Goal: Task Accomplishment & Management: Manage account settings

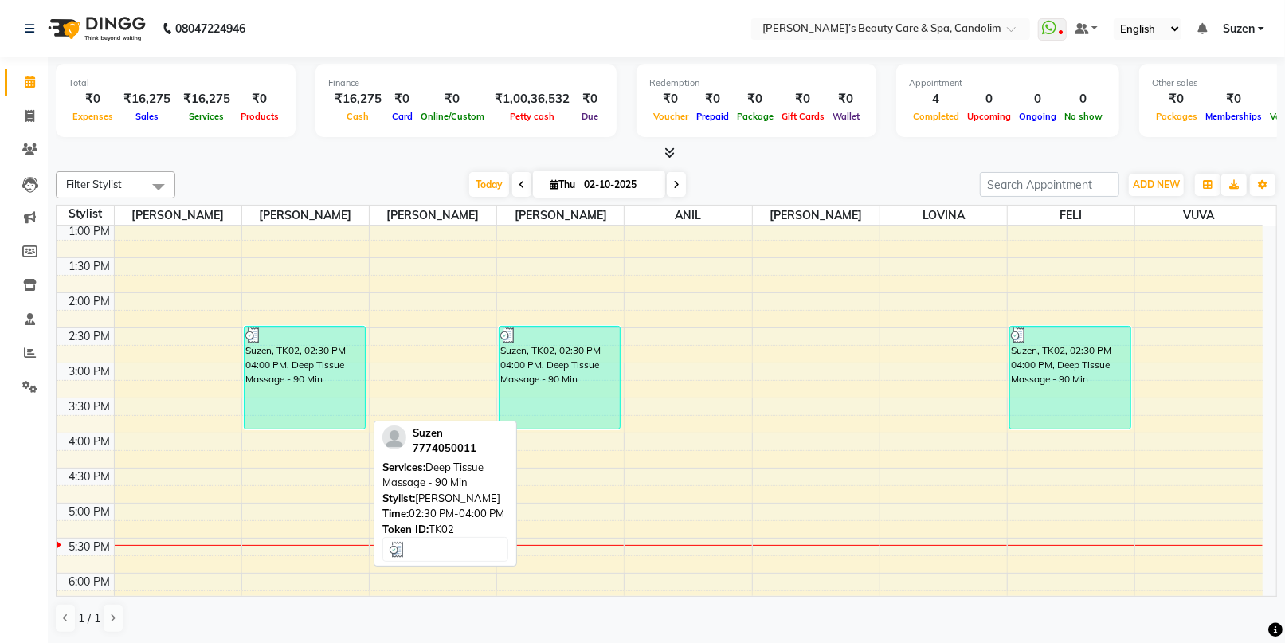
scroll to position [442, 0]
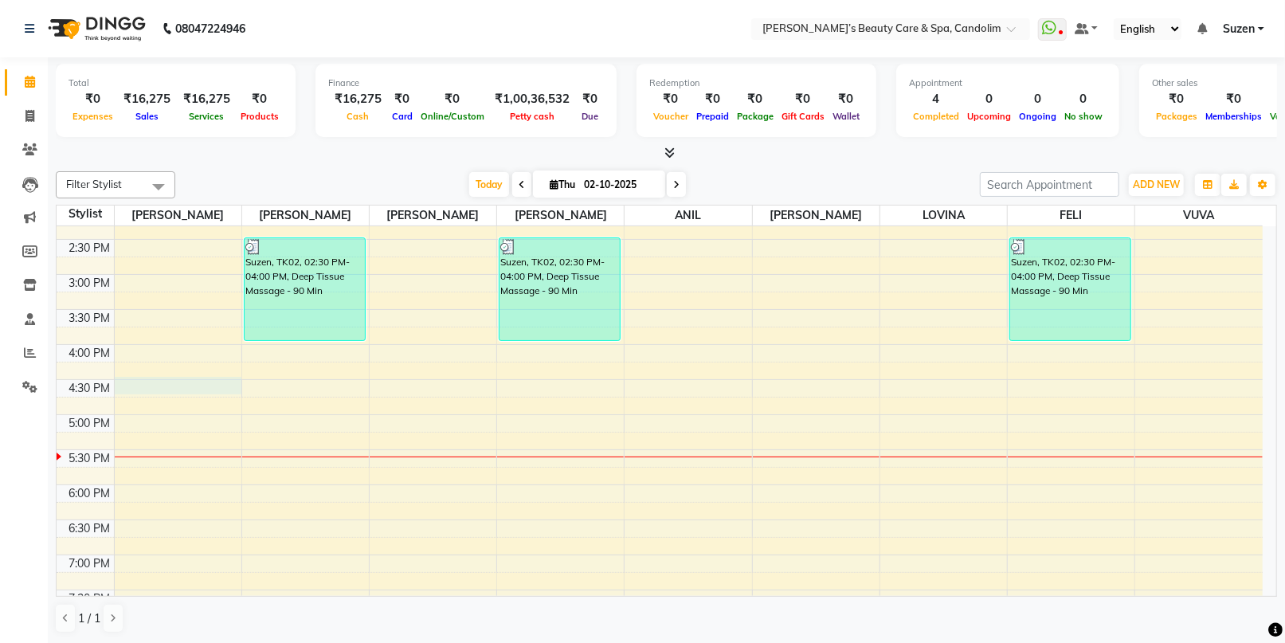
click at [167, 393] on div "8:00 AM 8:30 AM 9:00 AM 9:30 AM 10:00 AM 10:30 AM 11:00 AM 11:30 AM 12:00 PM 12…" at bounding box center [660, 239] width 1206 height 911
select select "43920"
select select "tentative"
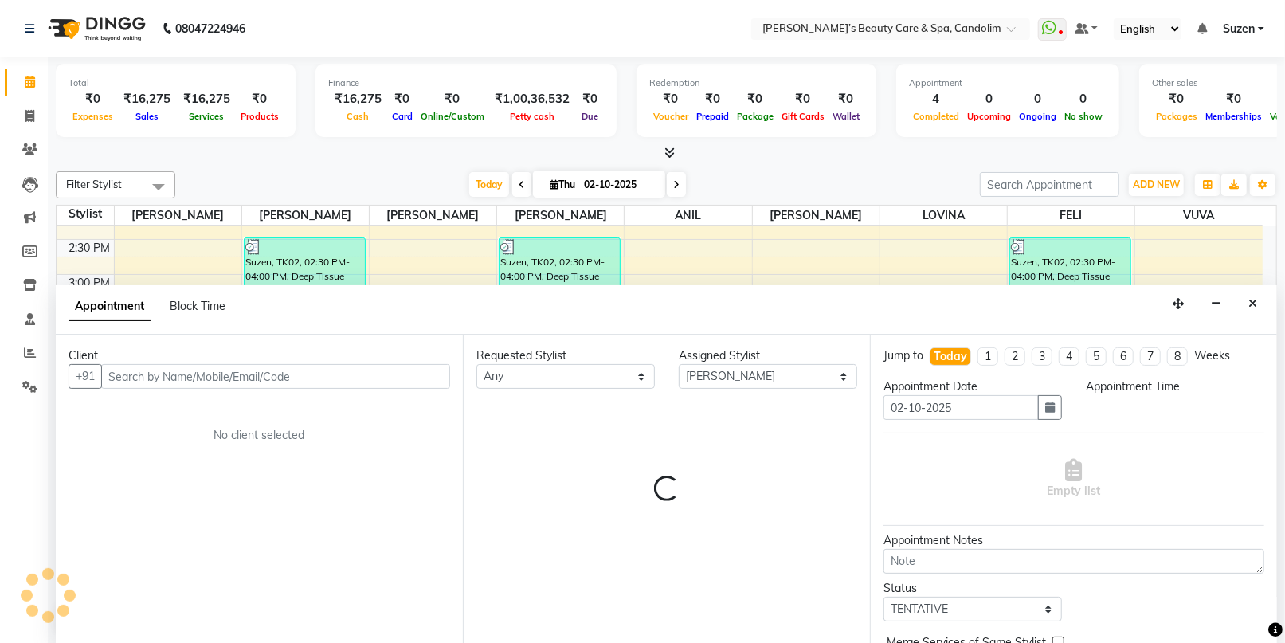
scroll to position [0, 0]
select select "990"
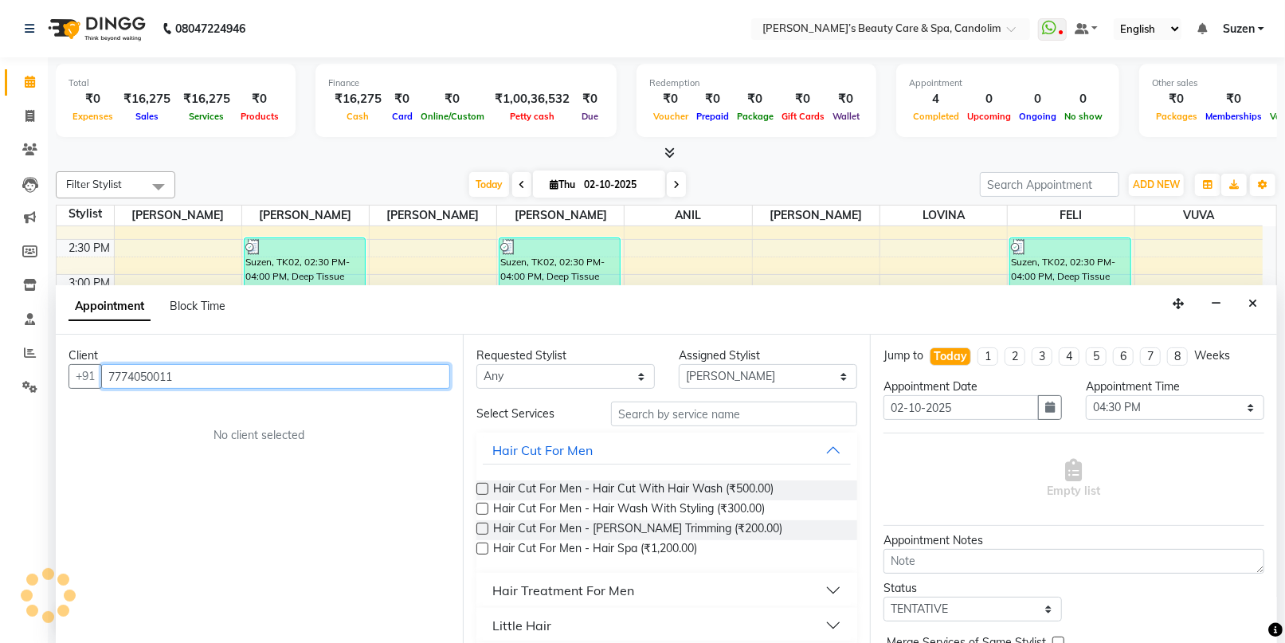
type input "7774050011"
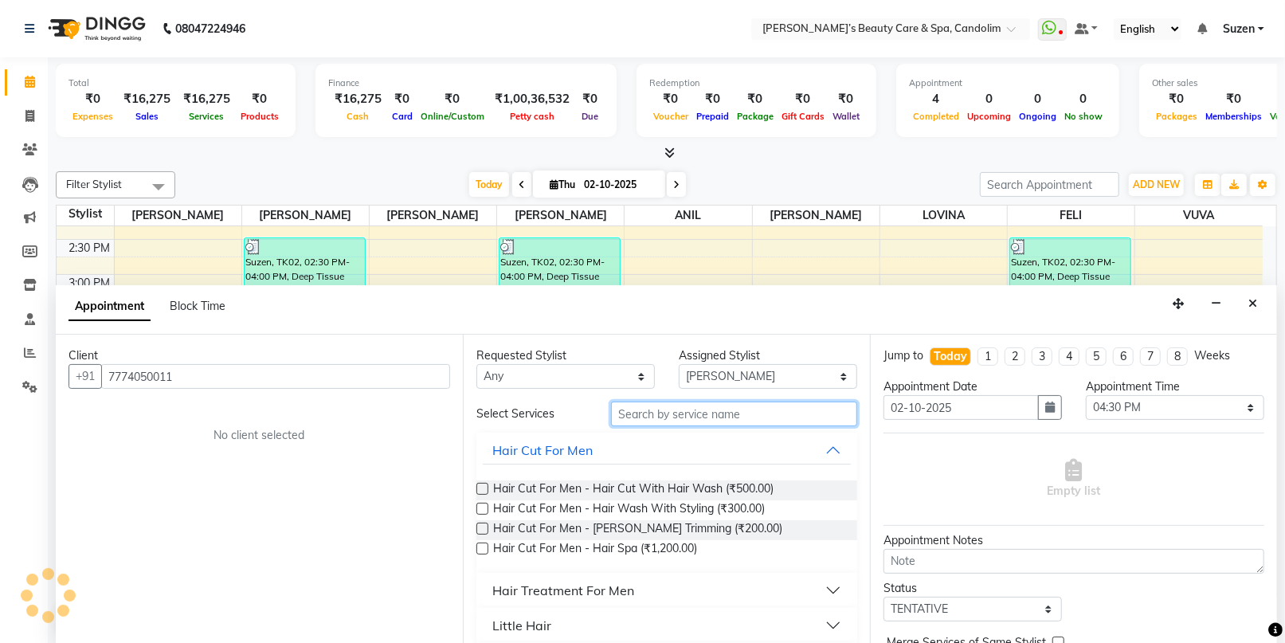
click at [766, 413] on input "text" at bounding box center [734, 414] width 246 height 25
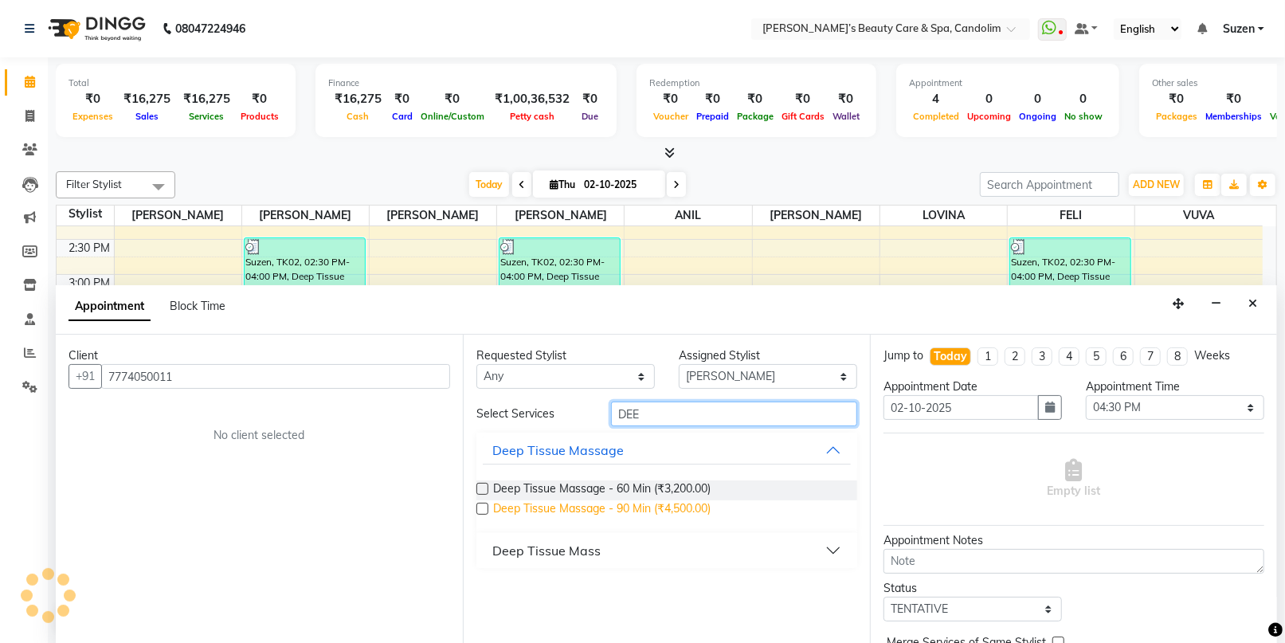
type input "DEE"
click at [612, 505] on span "Deep Tissue Massage - 90 Min (₹4,500.00)" at bounding box center [602, 510] width 218 height 20
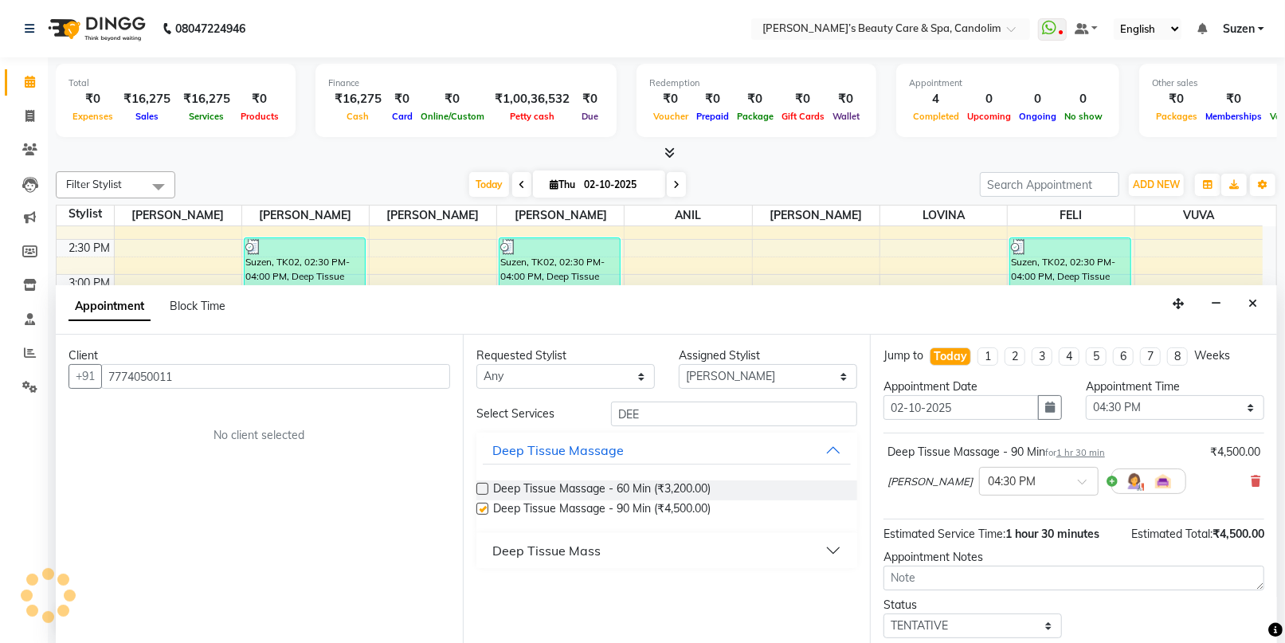
checkbox input "false"
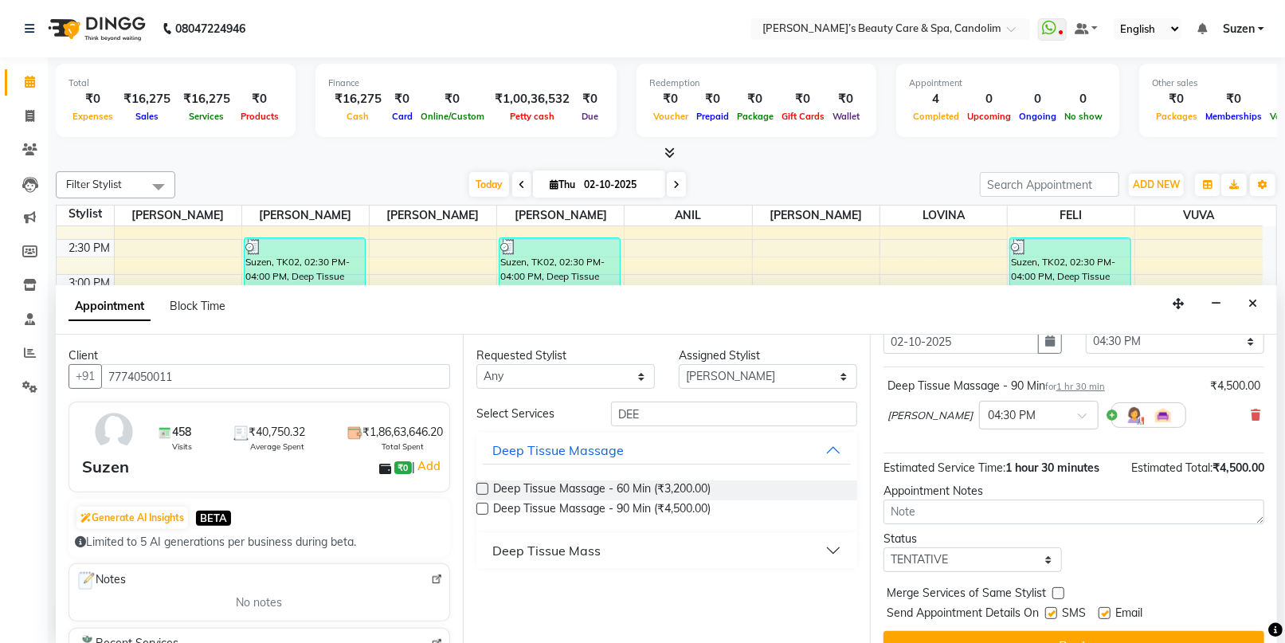
scroll to position [94, 0]
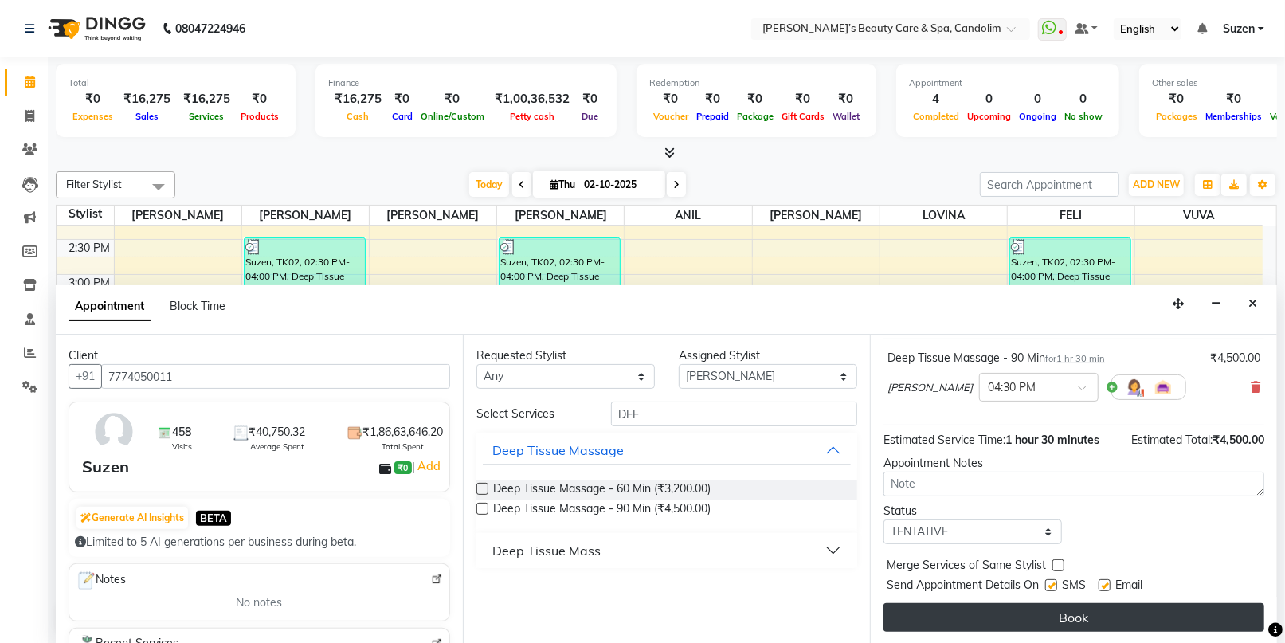
click at [1063, 609] on button "Book" at bounding box center [1074, 617] width 381 height 29
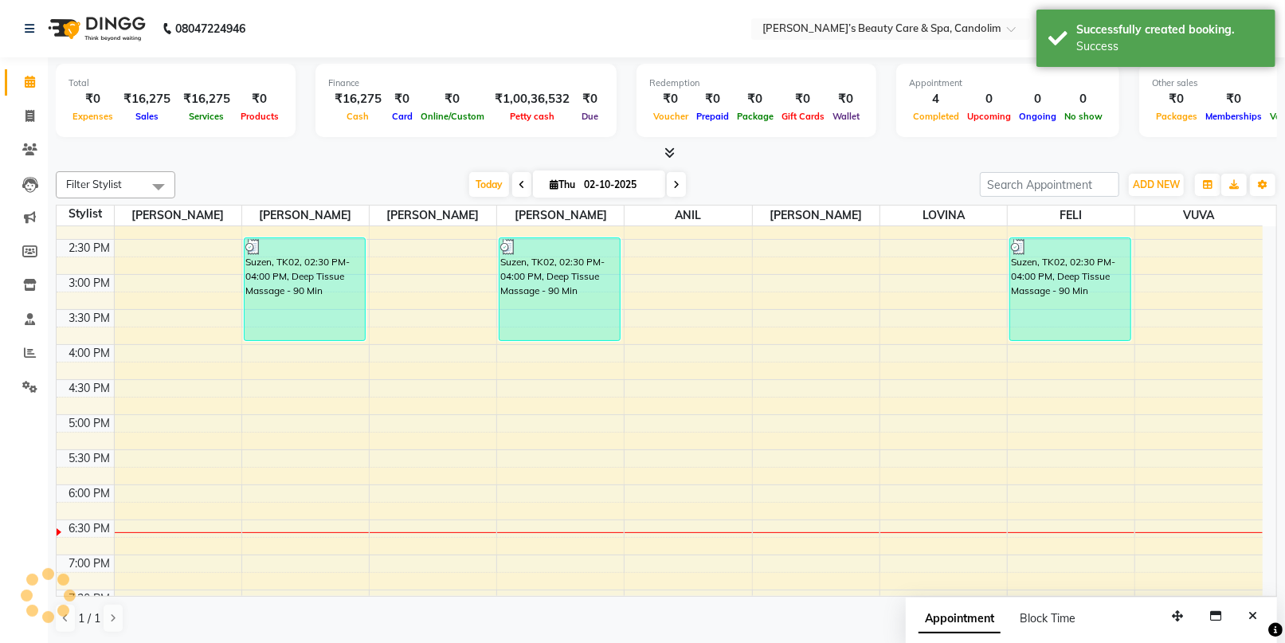
scroll to position [0, 0]
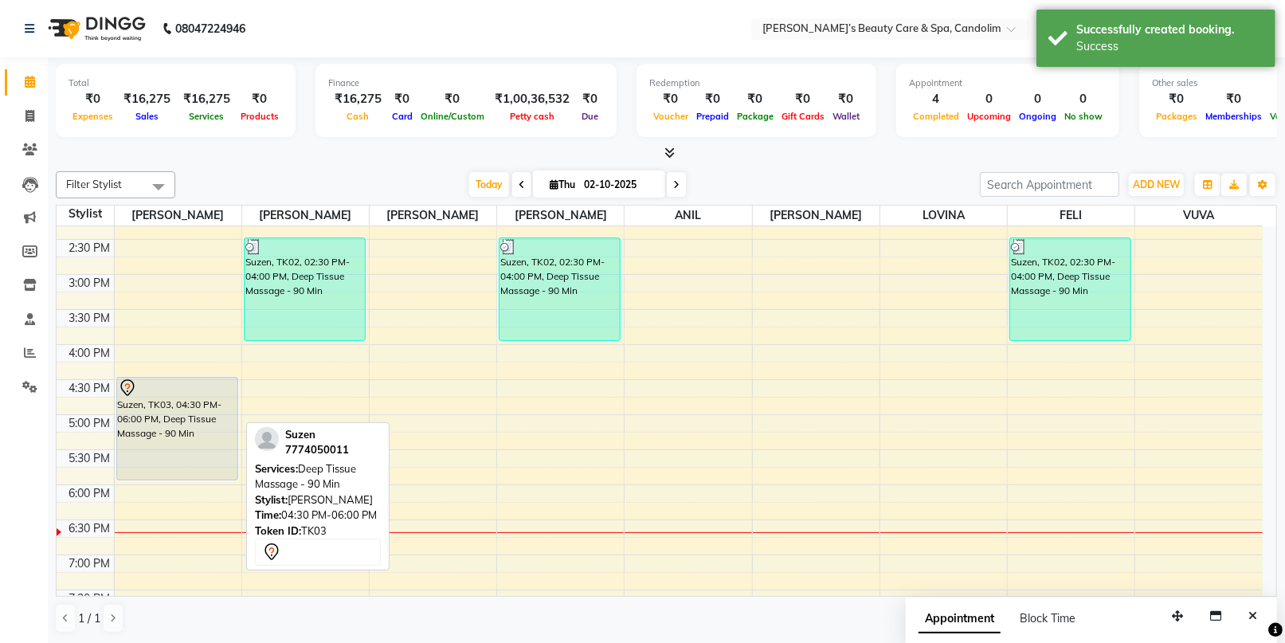
click at [214, 409] on div "Suzen, TK03, 04:30 PM-06:00 PM, Deep Tissue Massage - 90 Min" at bounding box center [177, 429] width 120 height 102
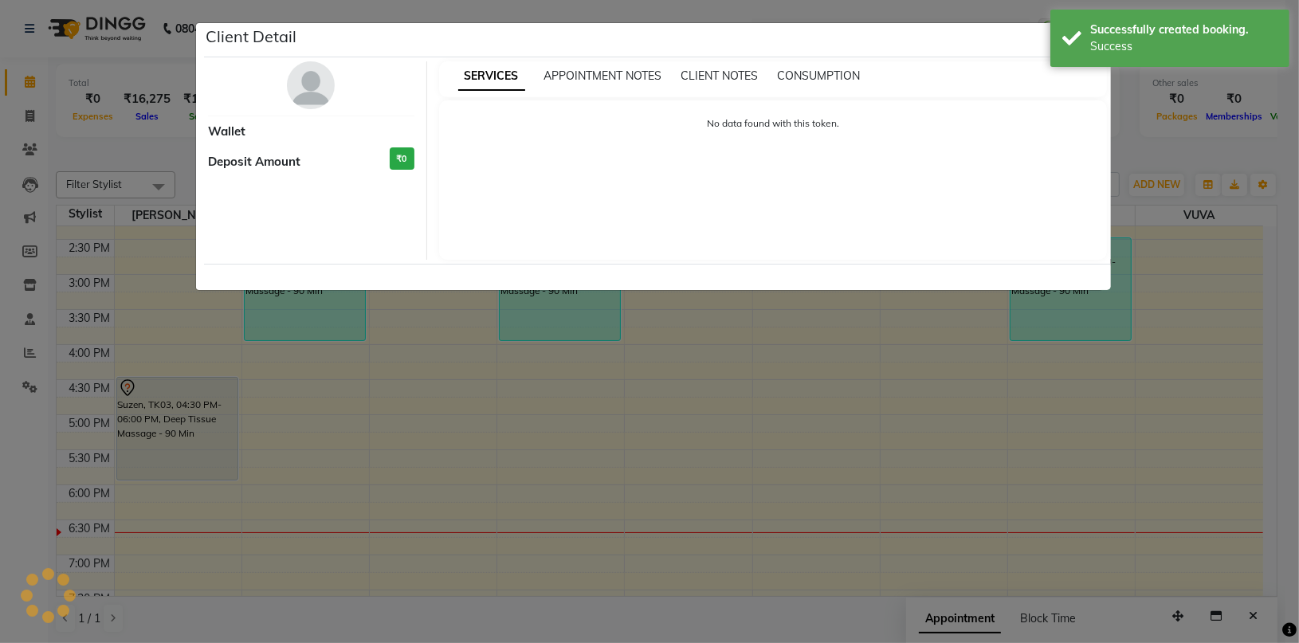
select select "7"
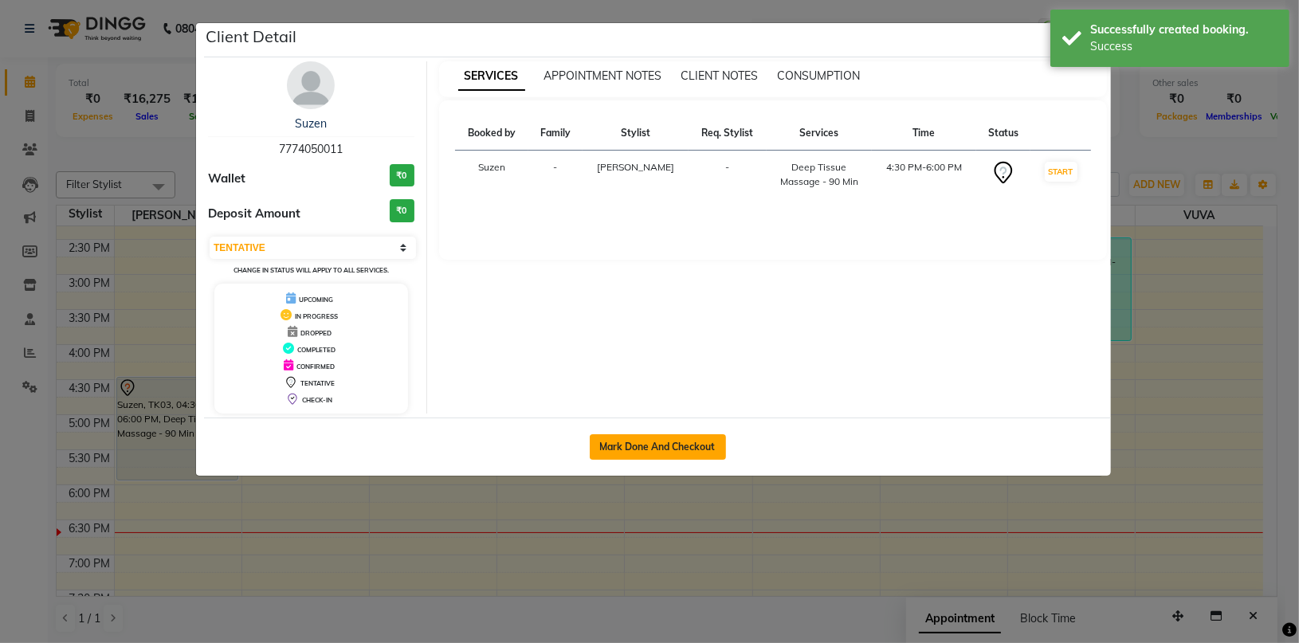
click at [681, 434] on button "Mark Done And Checkout" at bounding box center [658, 446] width 136 height 25
select select "service"
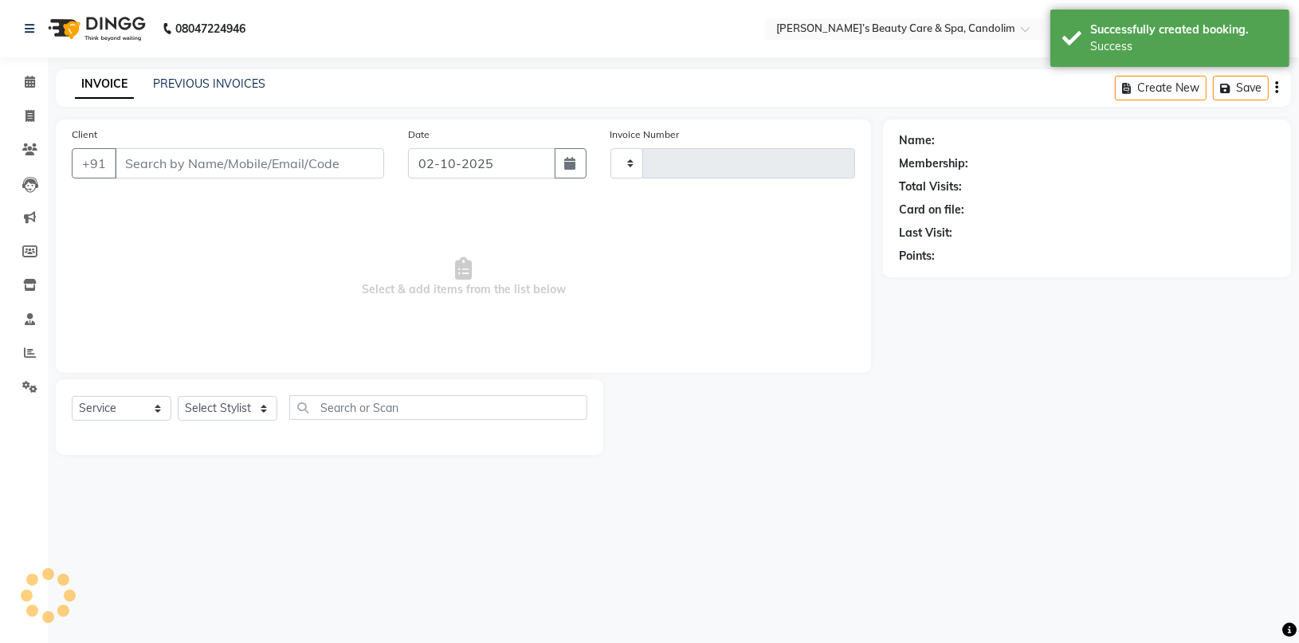
type input "1224"
select select "6059"
type input "7774050011"
select select "43920"
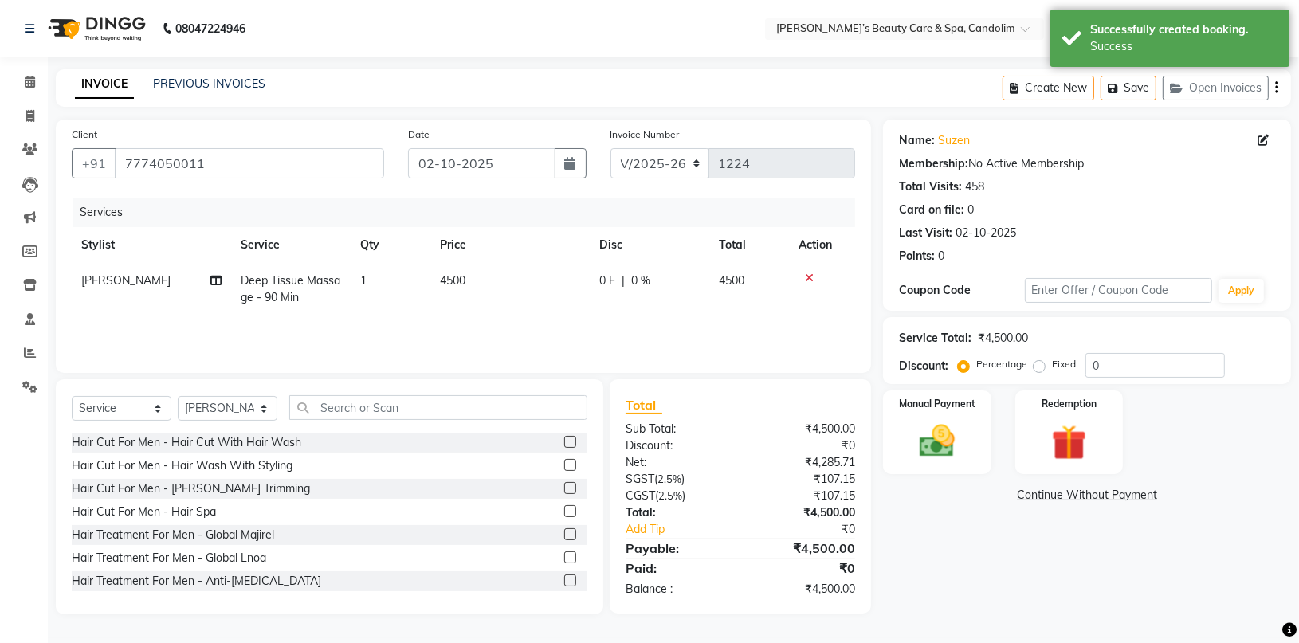
click at [502, 280] on td "4500" at bounding box center [509, 289] width 159 height 53
select select "43920"
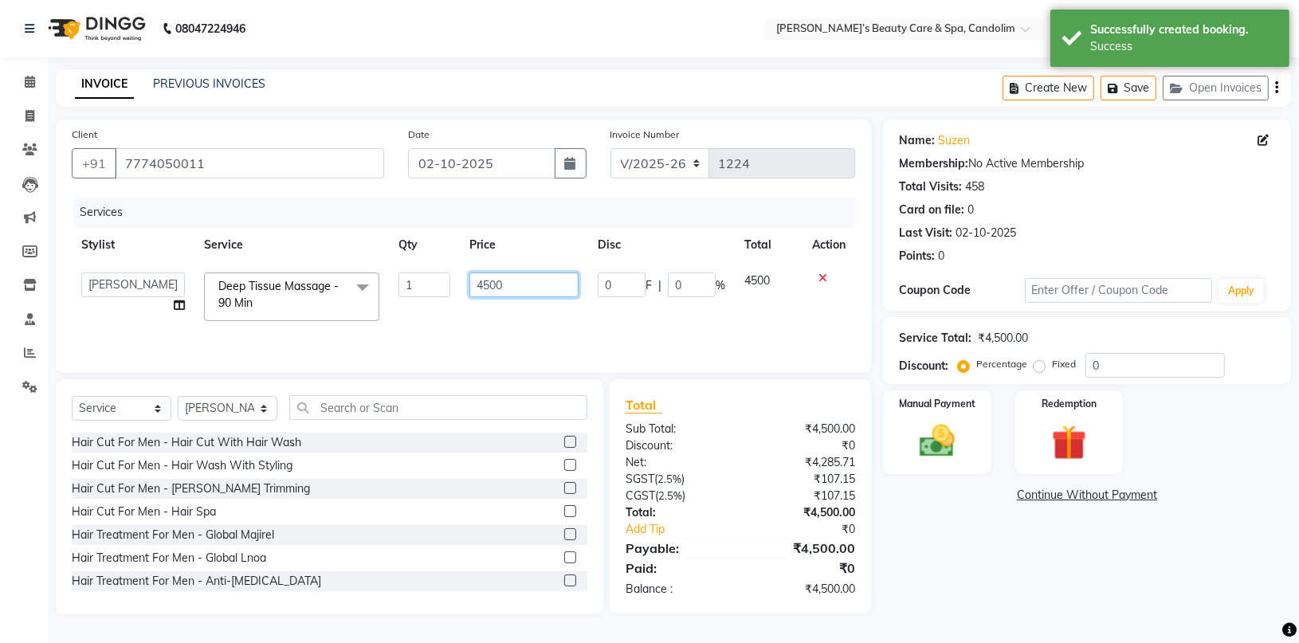
click at [526, 284] on input "4500" at bounding box center [523, 285] width 108 height 25
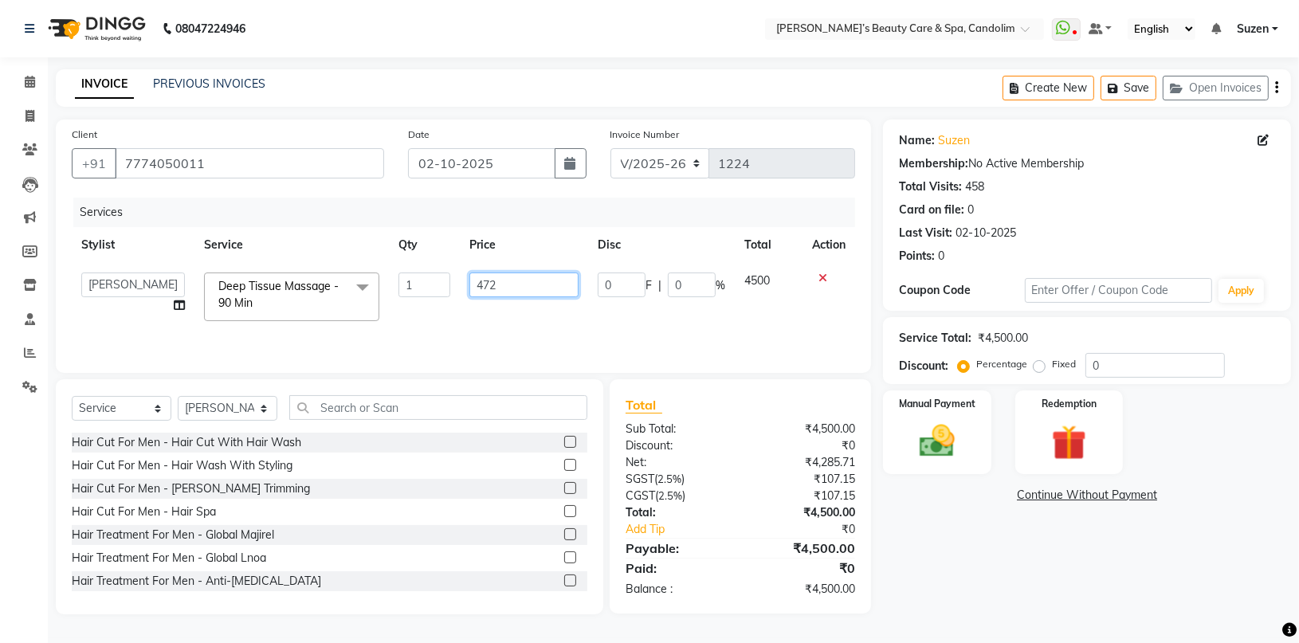
type input "4725"
click at [549, 319] on div "Services Stylist Service Qty Price Disc Total Action [PERSON_NAME] [PERSON_NAME…" at bounding box center [463, 277] width 783 height 159
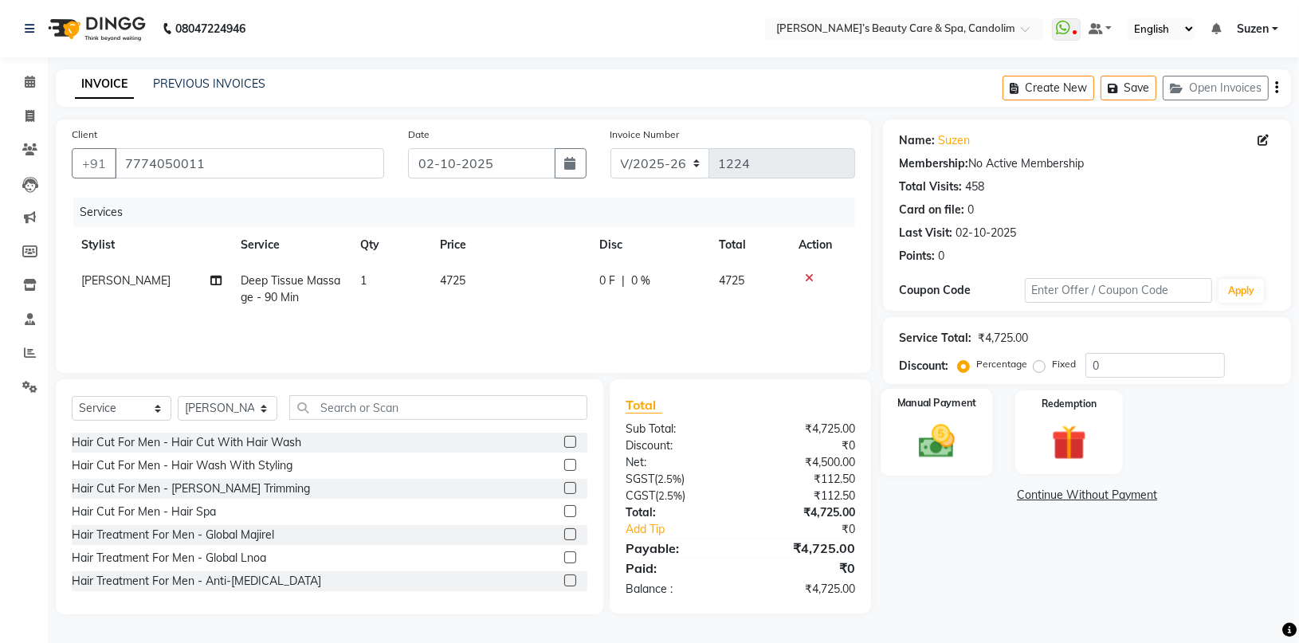
click at [939, 441] on img at bounding box center [937, 441] width 59 height 42
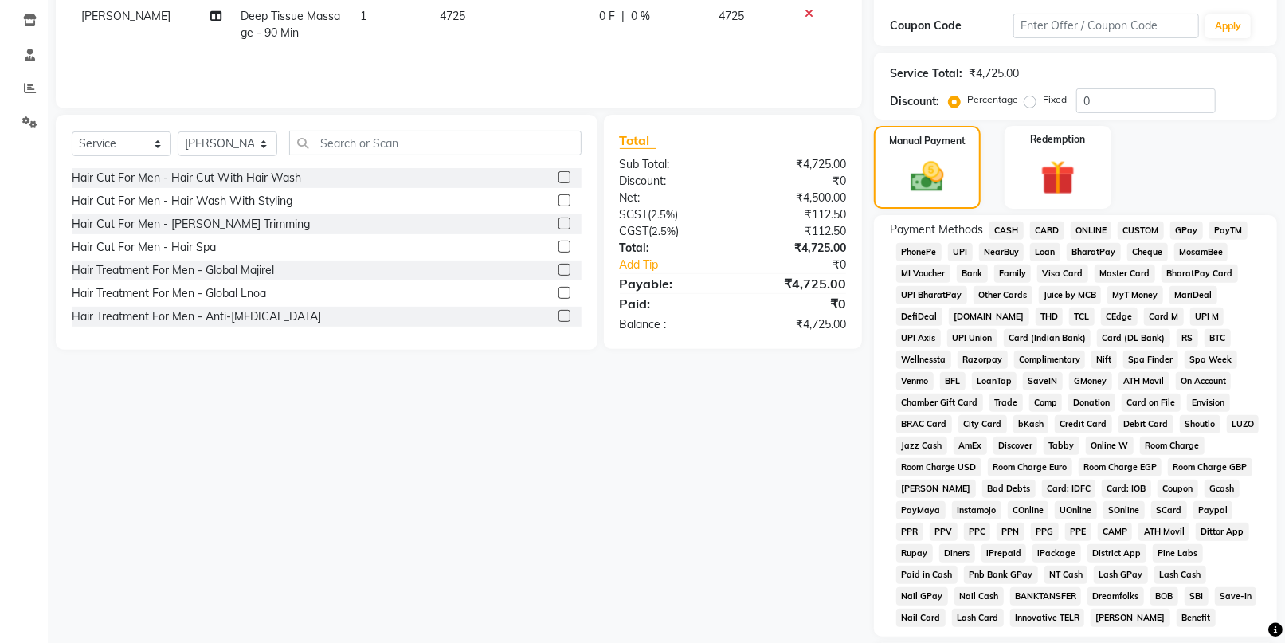
scroll to position [265, 0]
click at [1049, 229] on span "CARD" at bounding box center [1047, 230] width 34 height 18
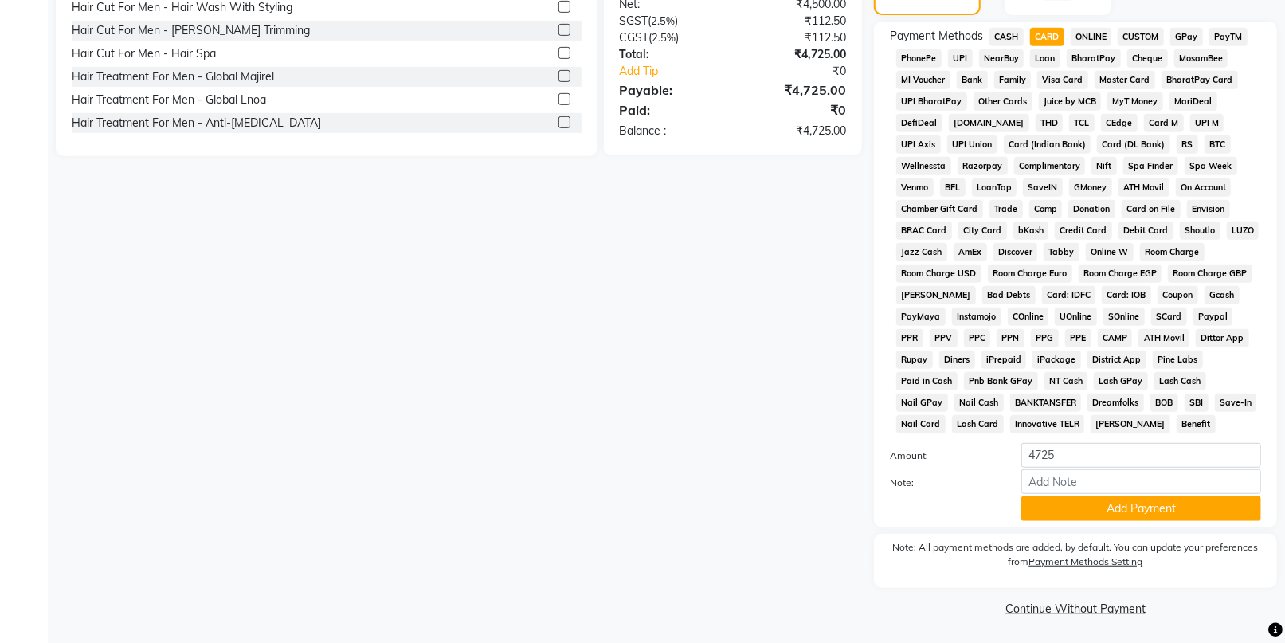
scroll to position [459, 0]
click at [1085, 499] on button "Add Payment" at bounding box center [1142, 508] width 240 height 25
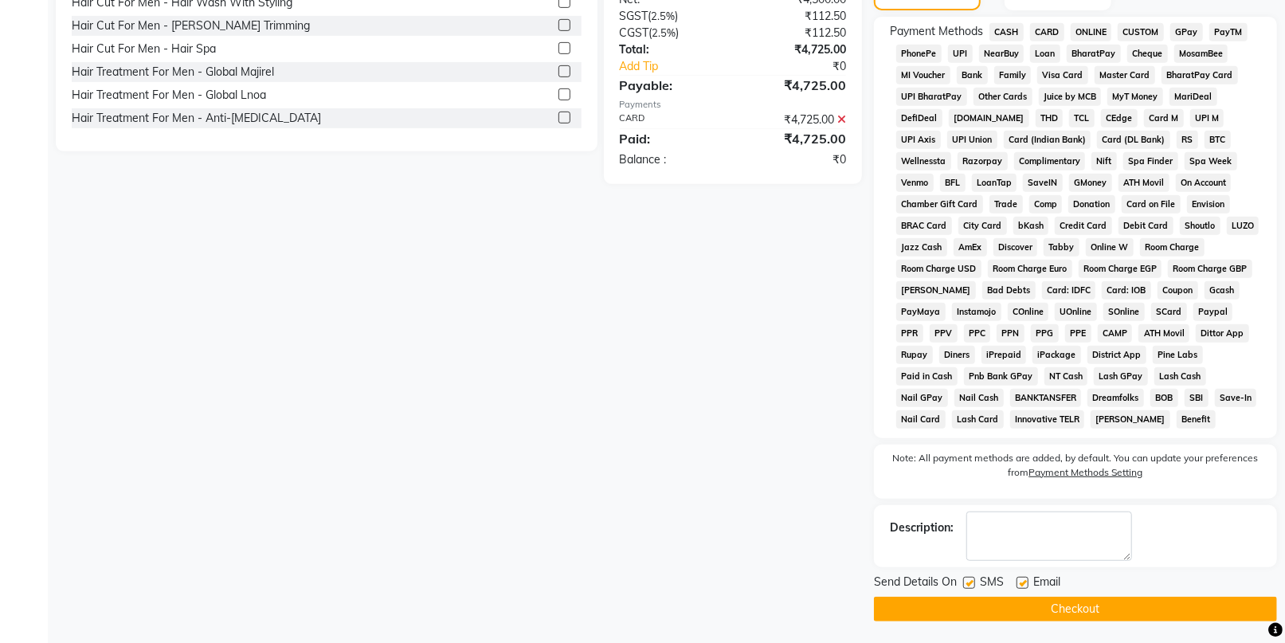
scroll to position [465, 0]
click at [1048, 605] on button "Checkout" at bounding box center [1075, 607] width 403 height 25
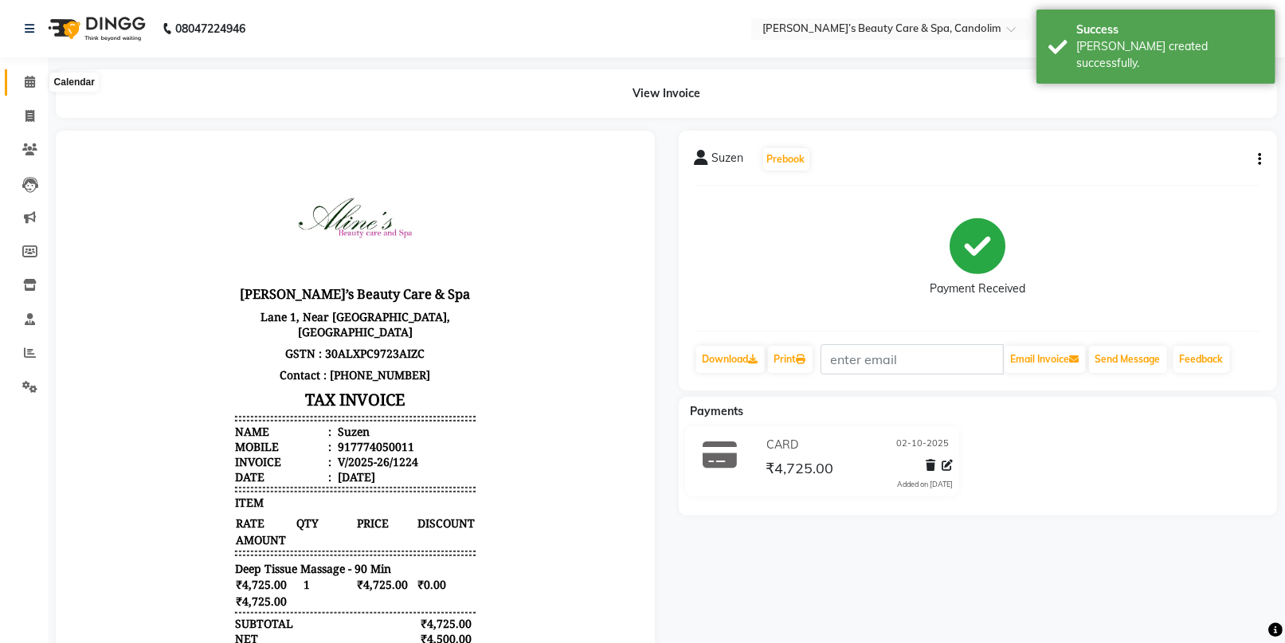
click at [32, 81] on icon at bounding box center [30, 82] width 10 height 12
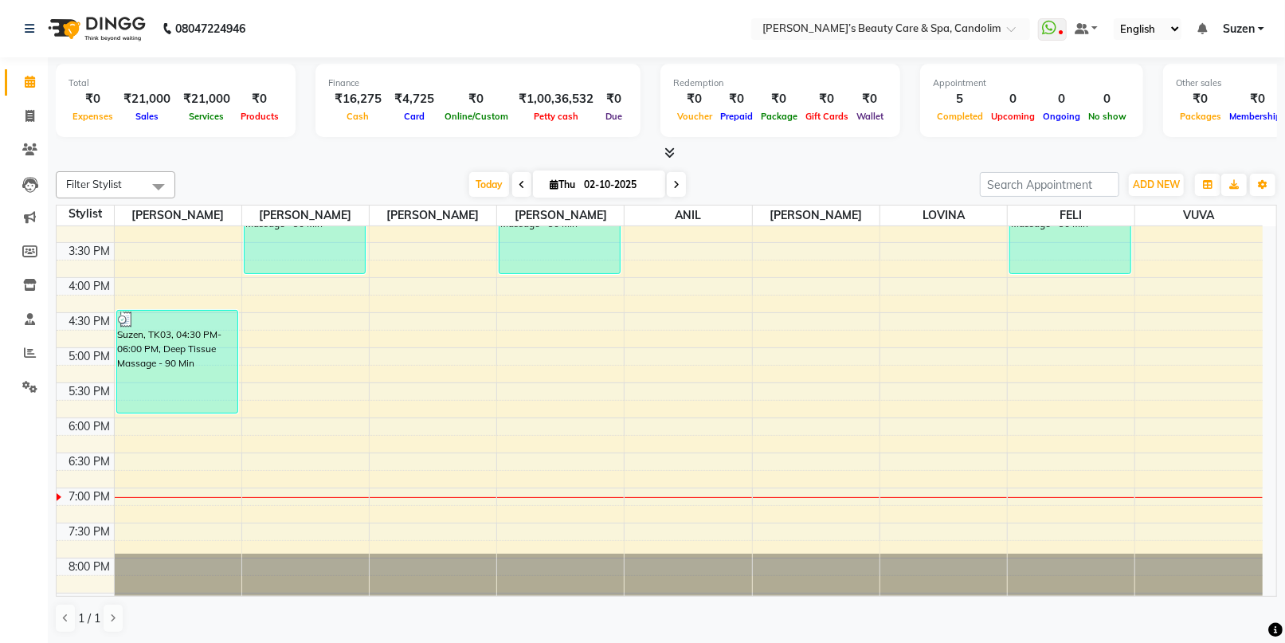
scroll to position [535, 0]
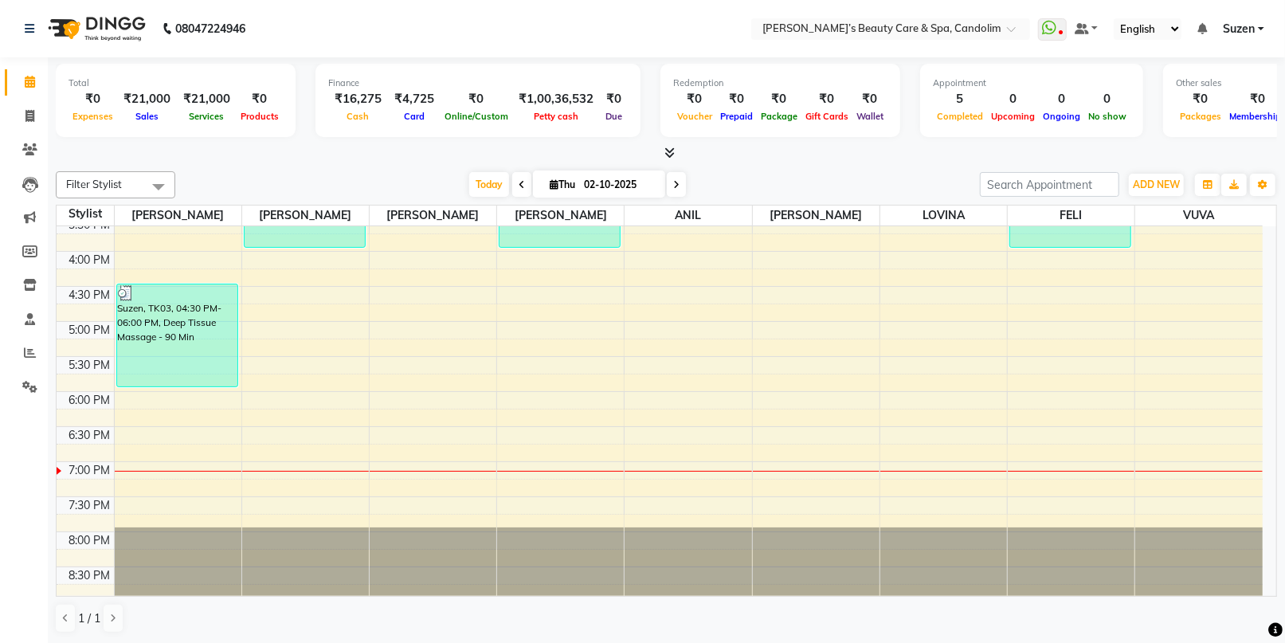
click at [448, 368] on div "8:00 AM 8:30 AM 9:00 AM 9:30 AM 10:00 AM 10:30 AM 11:00 AM 11:30 AM 12:00 PM 12…" at bounding box center [660, 146] width 1206 height 911
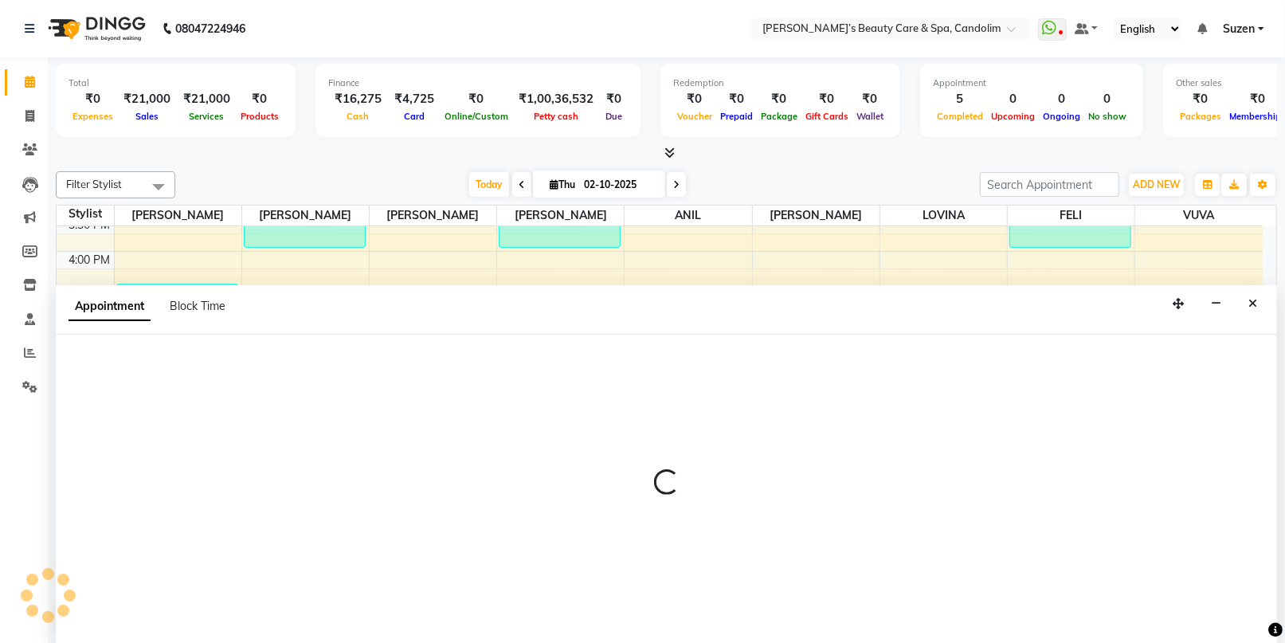
scroll to position [0, 0]
select select "43922"
select select "1050"
select select "tentative"
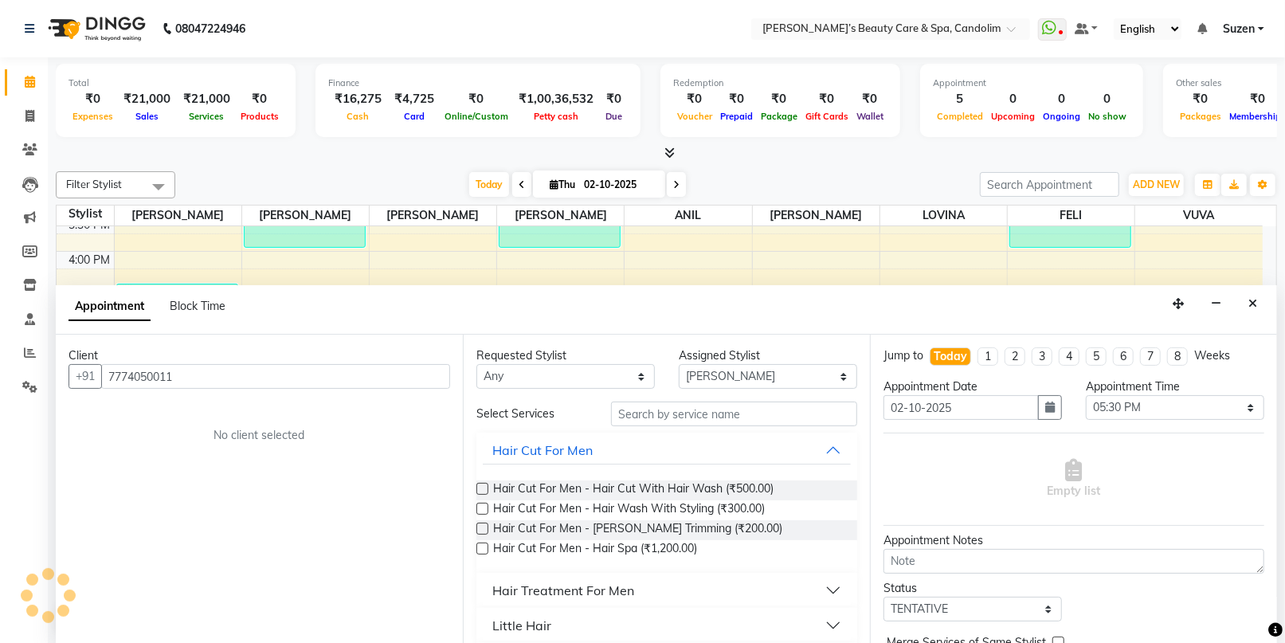
type input "7774050011"
drag, startPoint x: 692, startPoint y: 417, endPoint x: 679, endPoint y: 417, distance: 12.7
click at [692, 417] on input "text" at bounding box center [734, 414] width 246 height 25
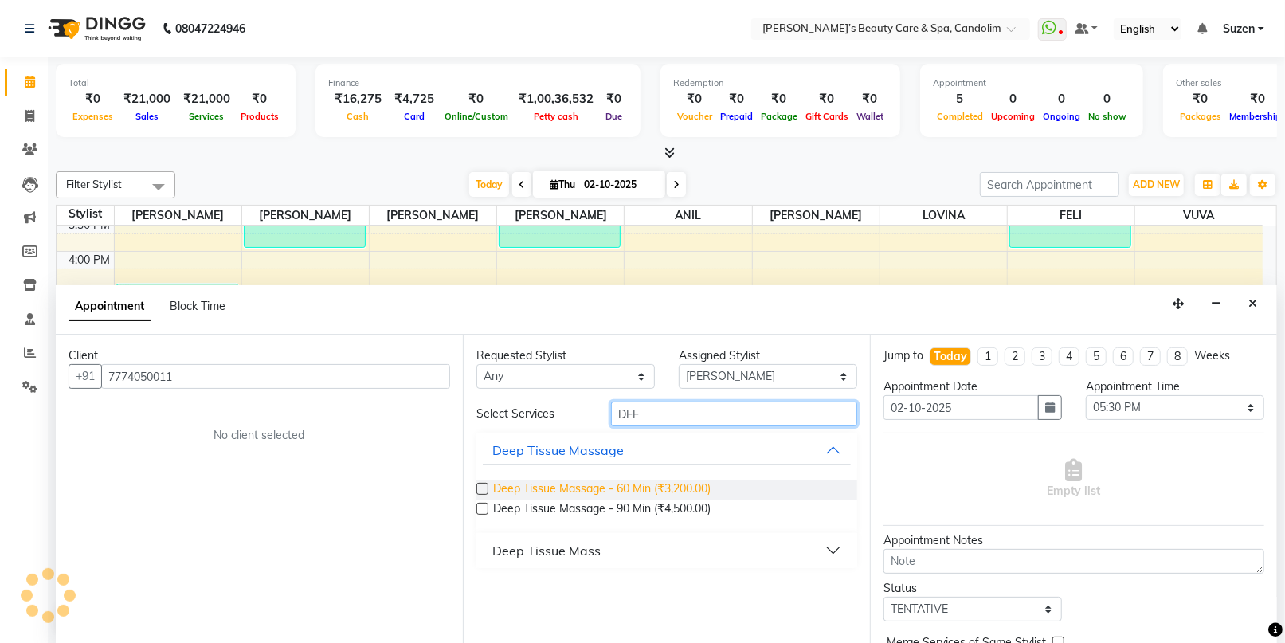
type input "DEE"
click at [602, 482] on span "Deep Tissue Massage - 60 Min (₹3,200.00)" at bounding box center [602, 490] width 218 height 20
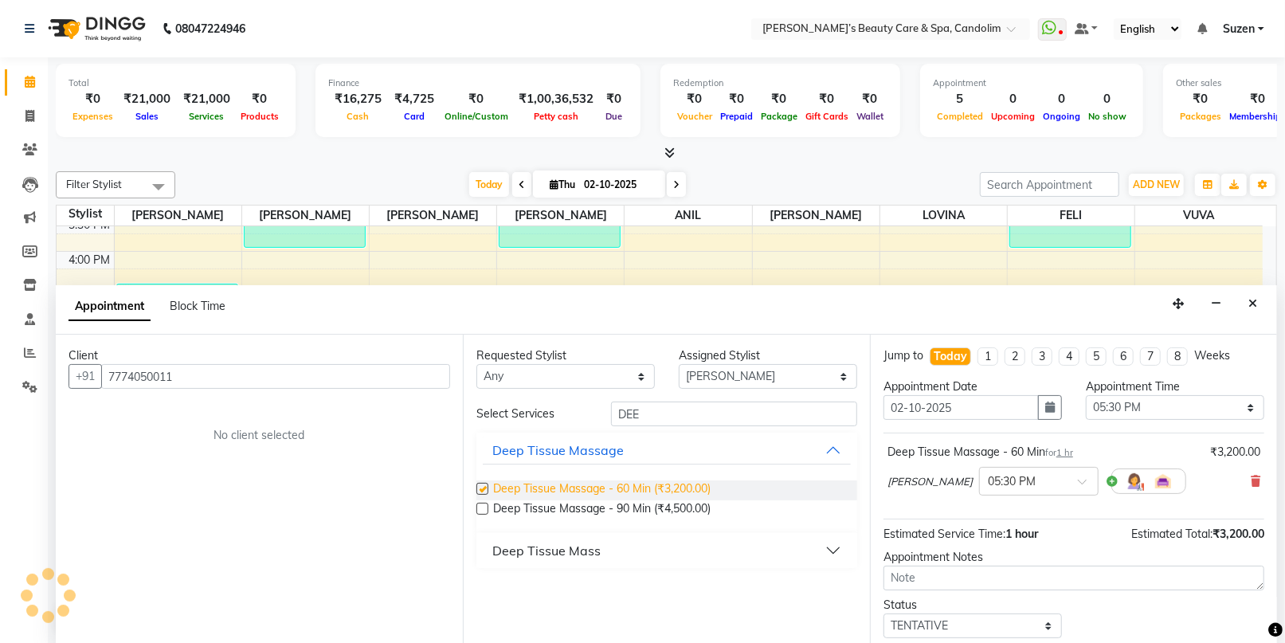
checkbox input "false"
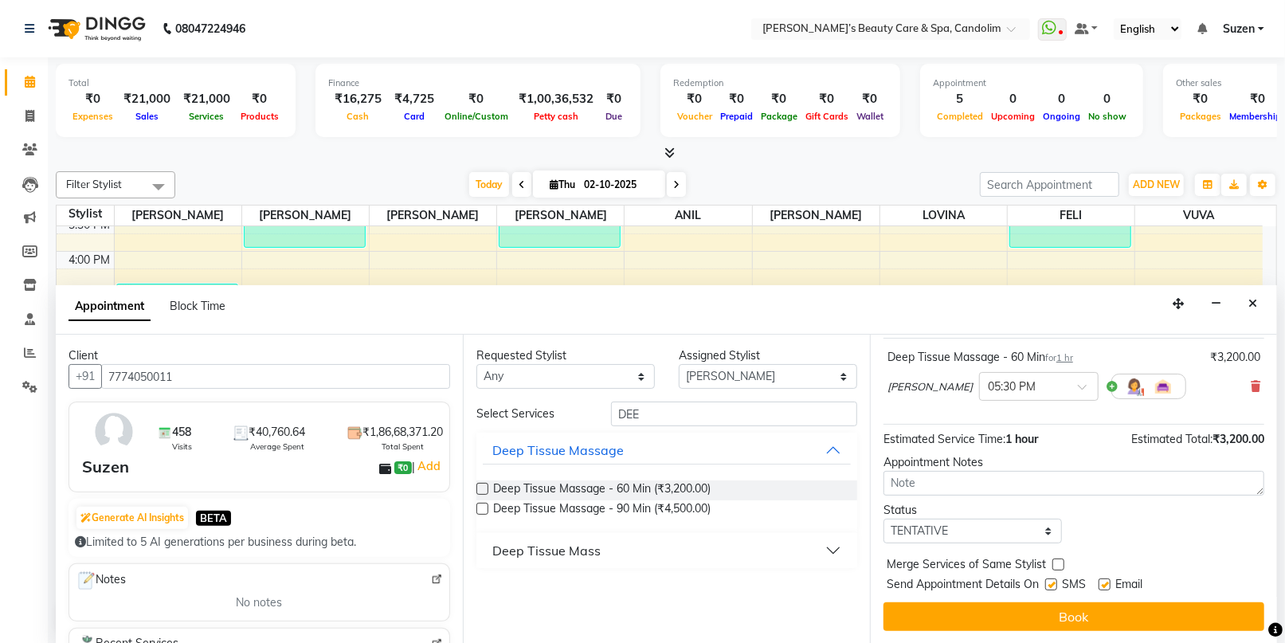
scroll to position [94, 0]
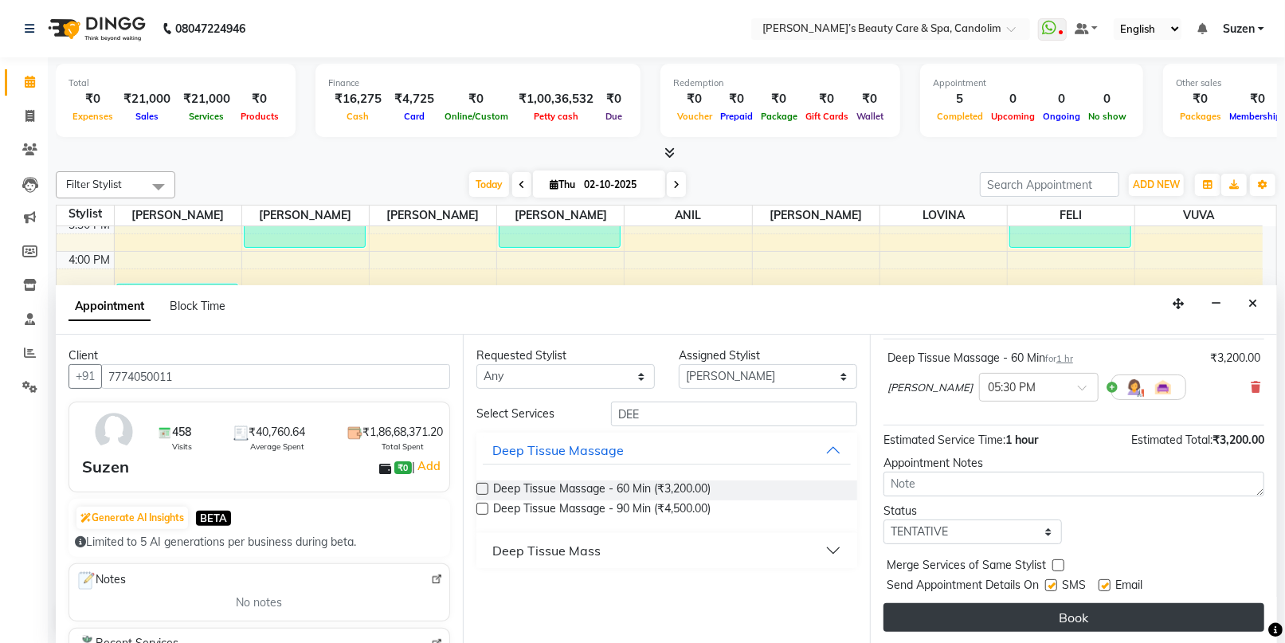
click at [1136, 621] on button "Book" at bounding box center [1074, 617] width 381 height 29
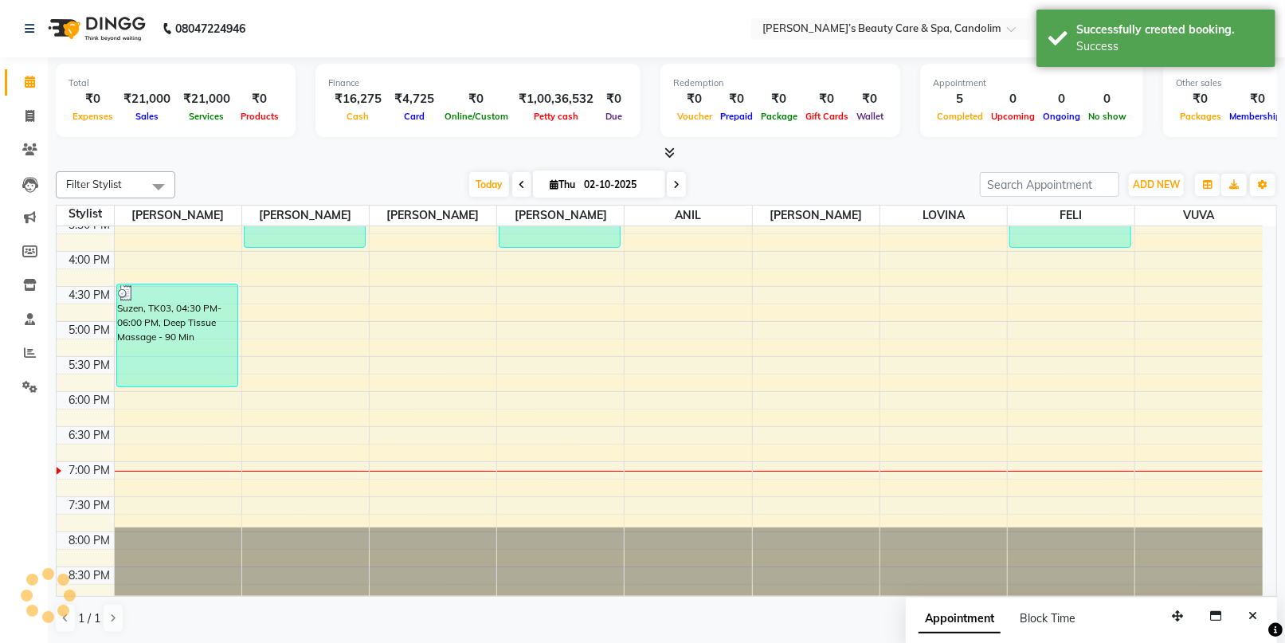
scroll to position [0, 0]
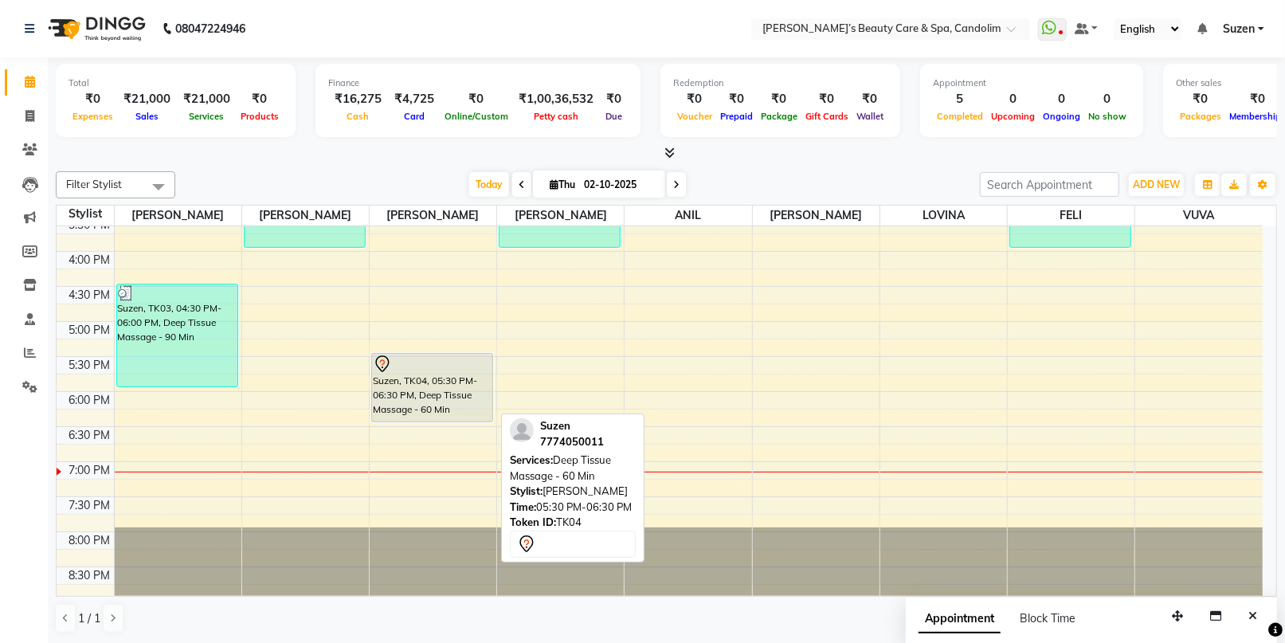
click at [449, 378] on div "Suzen, TK04, 05:30 PM-06:30 PM, Deep Tissue Massage - 60 Min" at bounding box center [432, 388] width 120 height 68
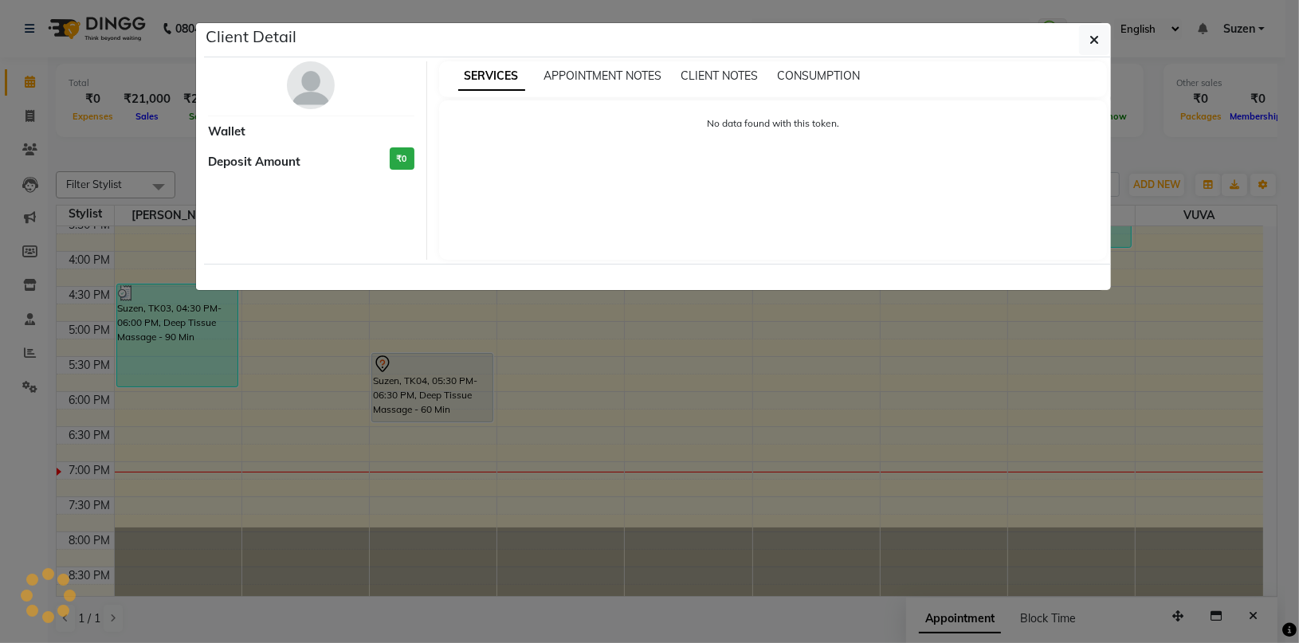
select select "7"
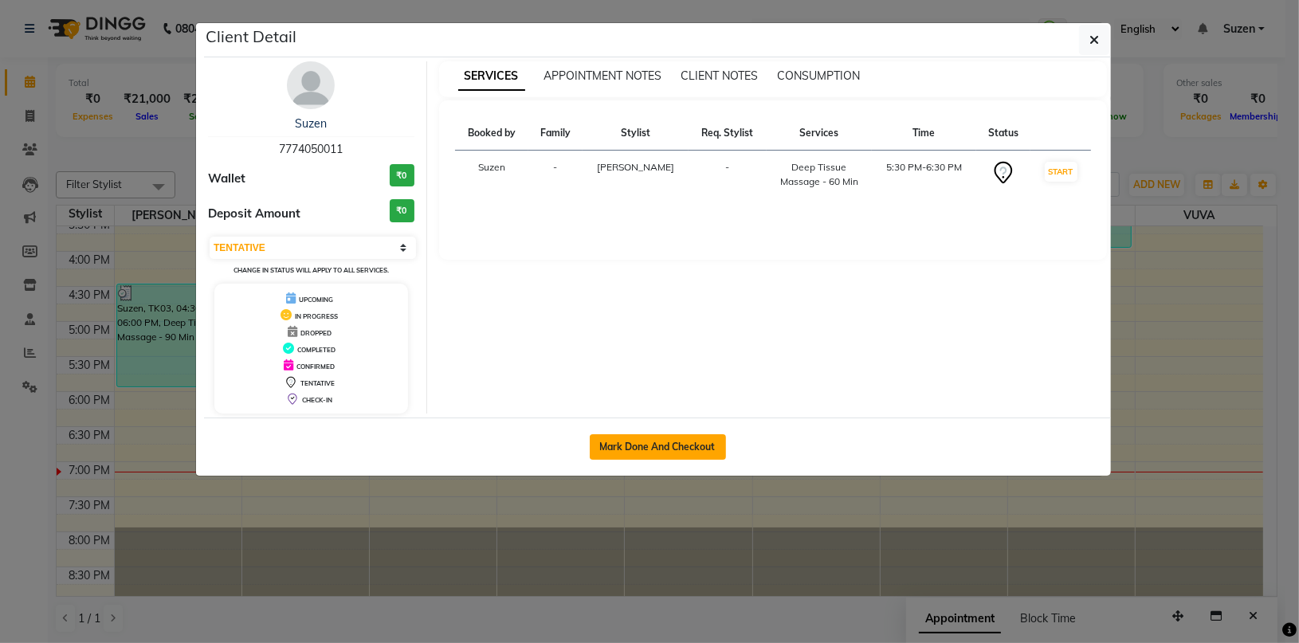
click at [614, 442] on button "Mark Done And Checkout" at bounding box center [658, 446] width 136 height 25
select select "6059"
select select "service"
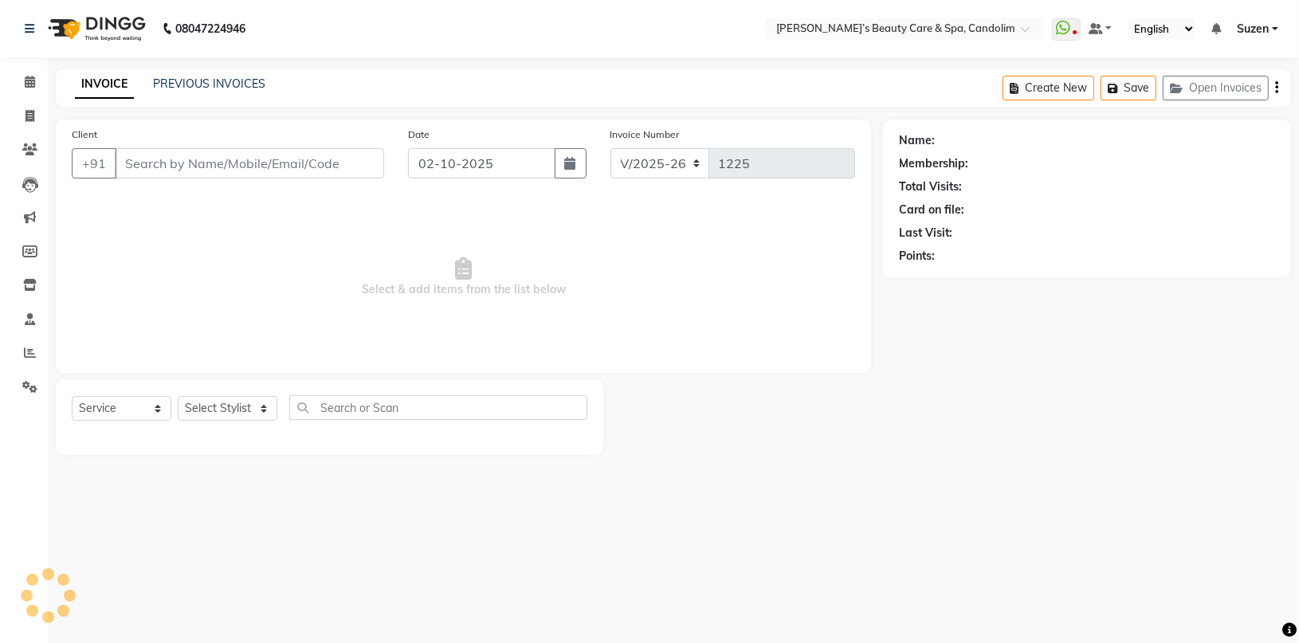
type input "7774050011"
select select "43922"
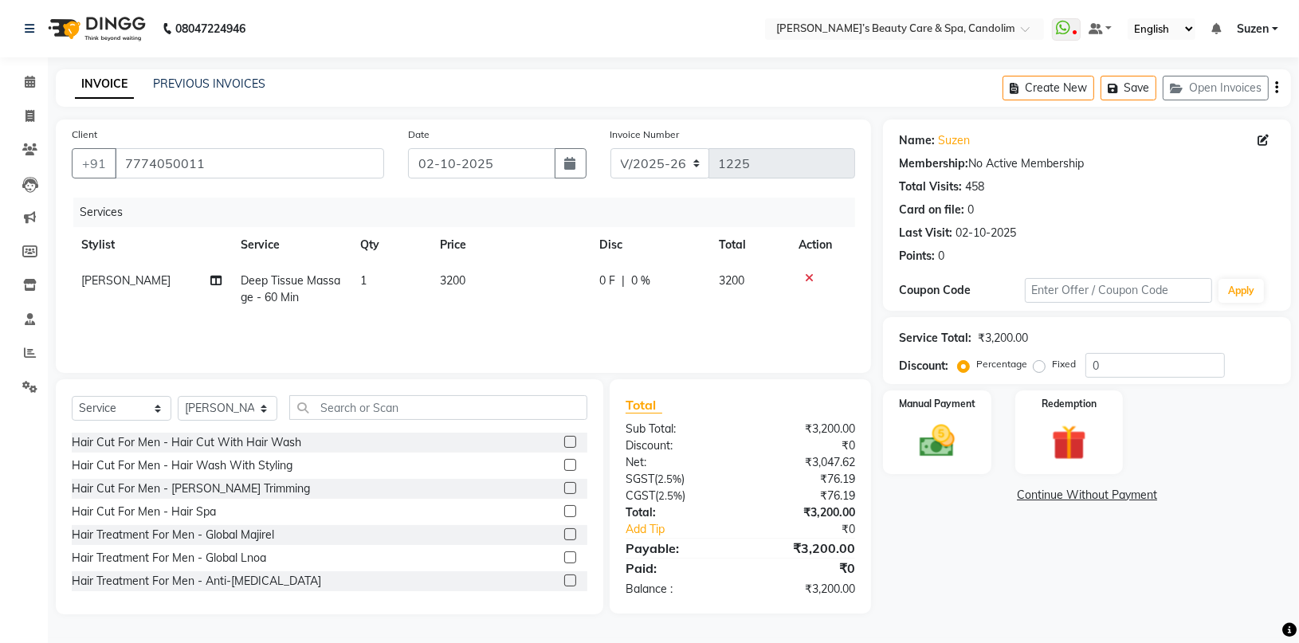
click at [480, 279] on td "3200" at bounding box center [509, 289] width 159 height 53
select select "43922"
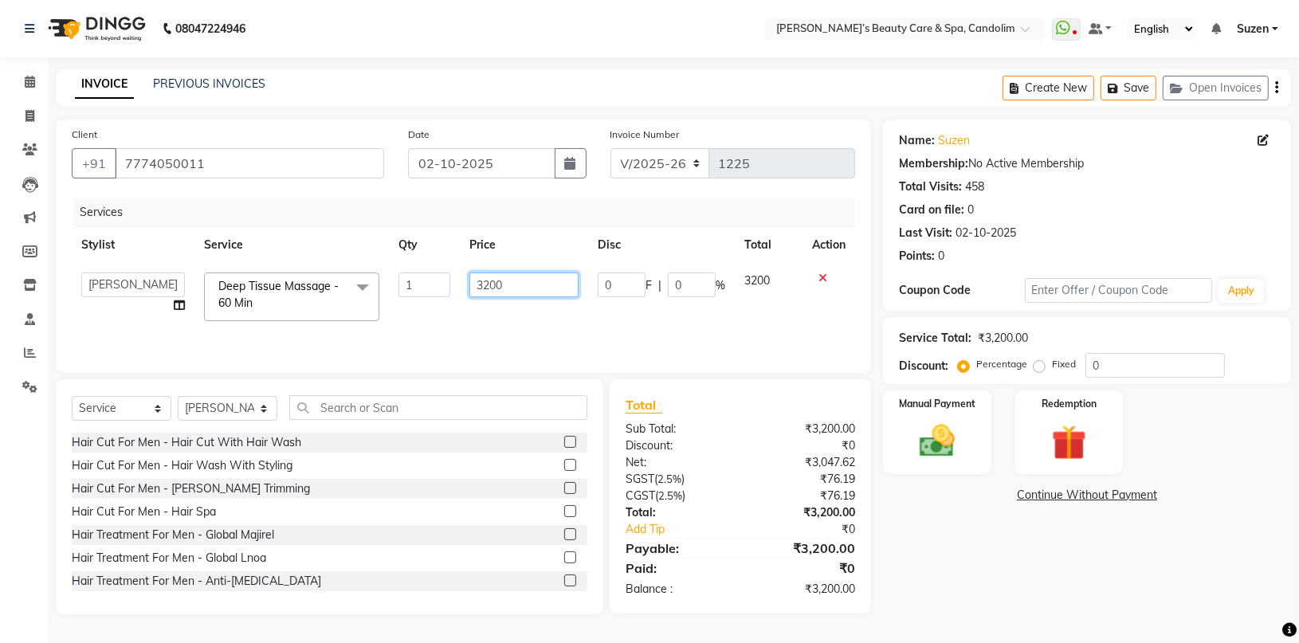
click at [513, 280] on input "3200" at bounding box center [523, 285] width 108 height 25
type input "3360"
click at [652, 312] on td "0 F | 0 %" at bounding box center [661, 297] width 147 height 68
select select "43922"
click at [943, 443] on img at bounding box center [937, 441] width 59 height 42
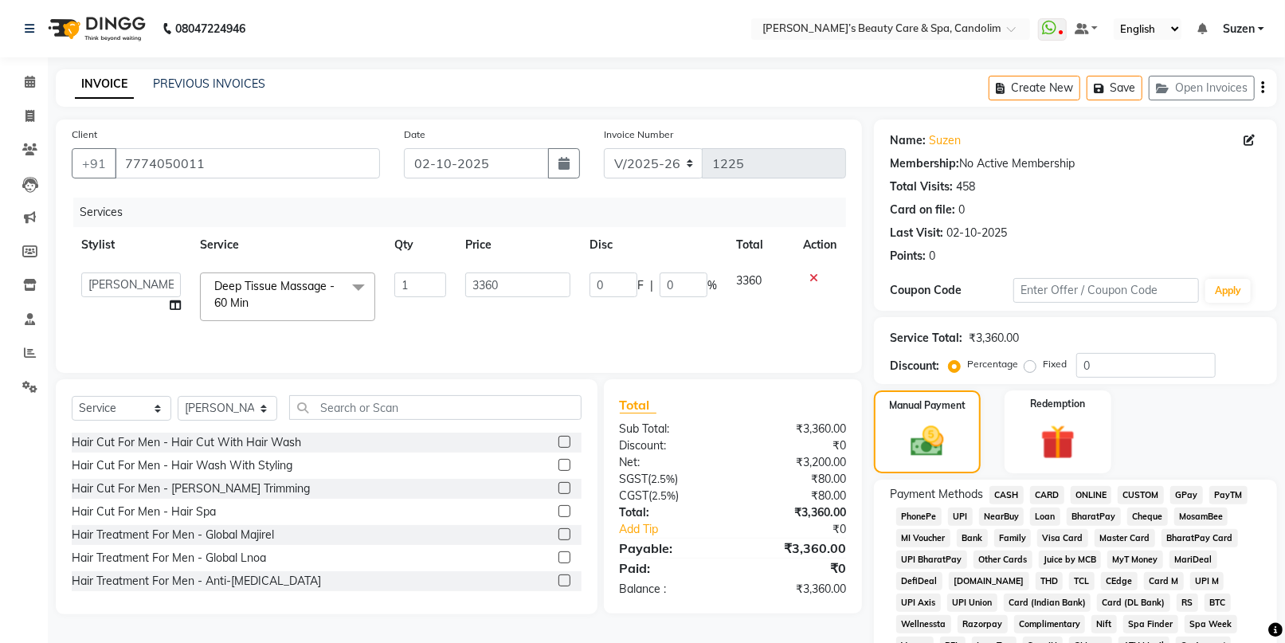
click at [1037, 492] on span "CARD" at bounding box center [1047, 495] width 34 height 18
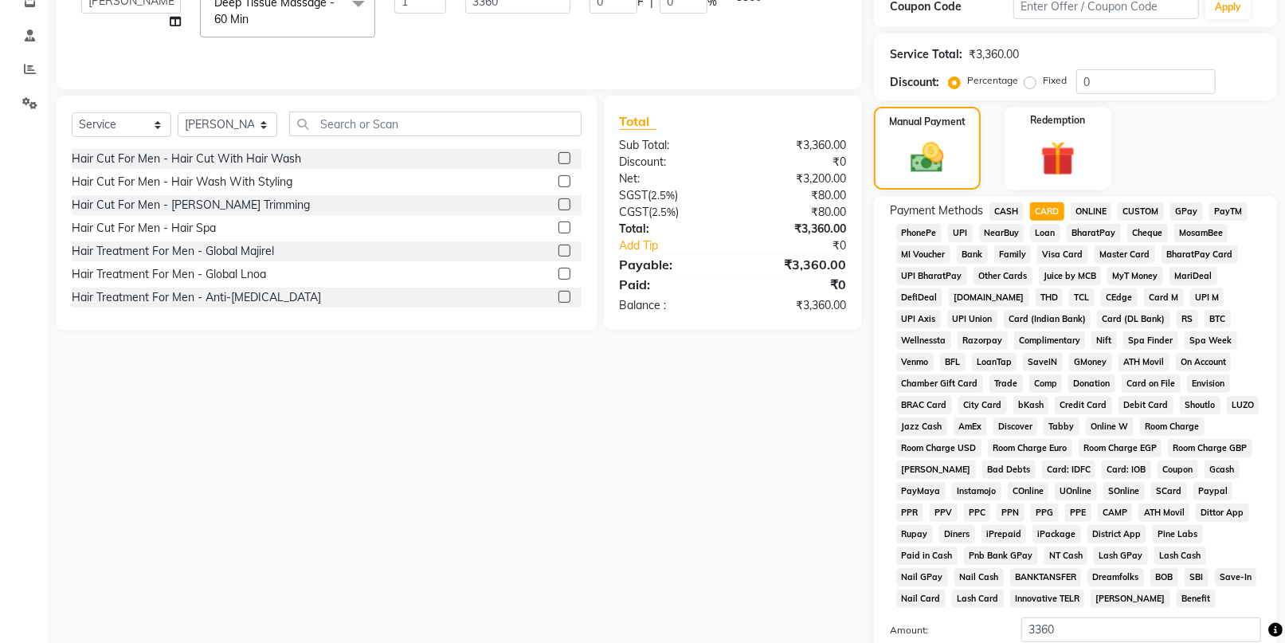
scroll to position [354, 0]
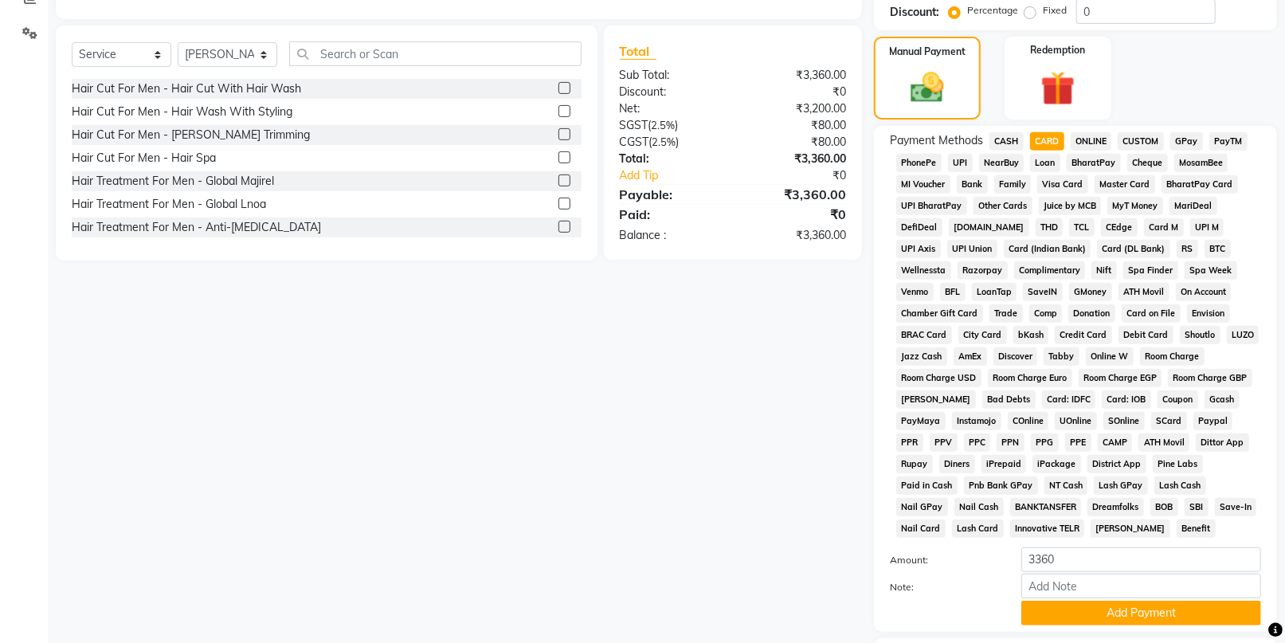
click at [1106, 614] on button "Add Payment" at bounding box center [1142, 613] width 240 height 25
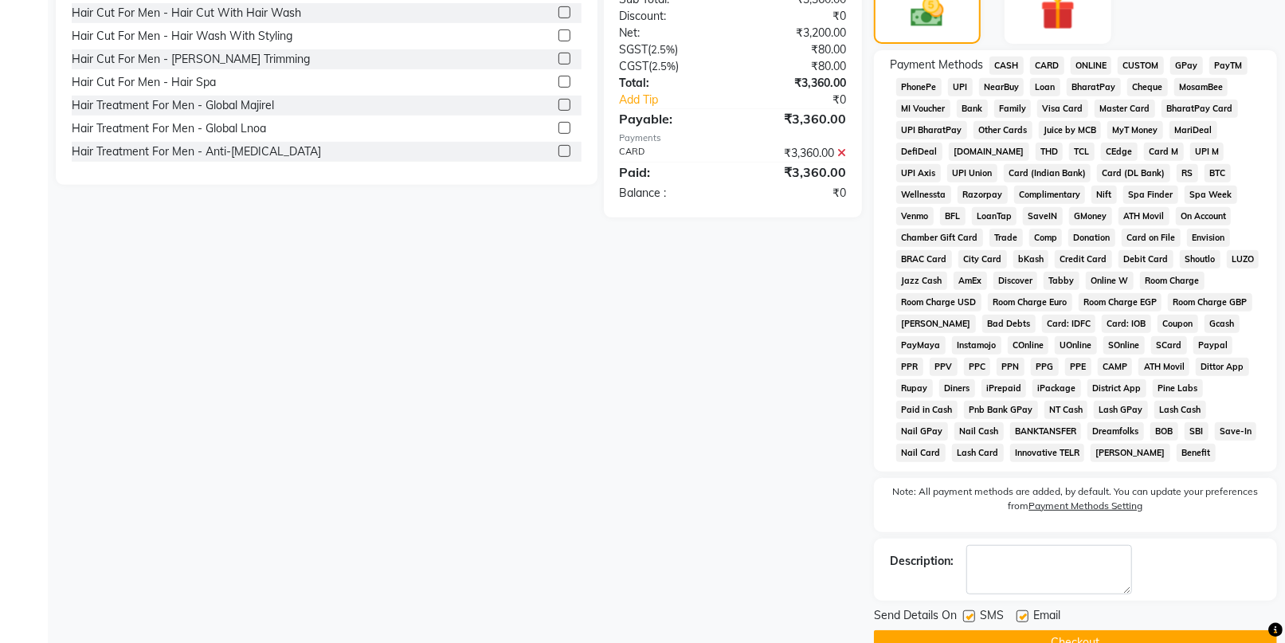
scroll to position [465, 0]
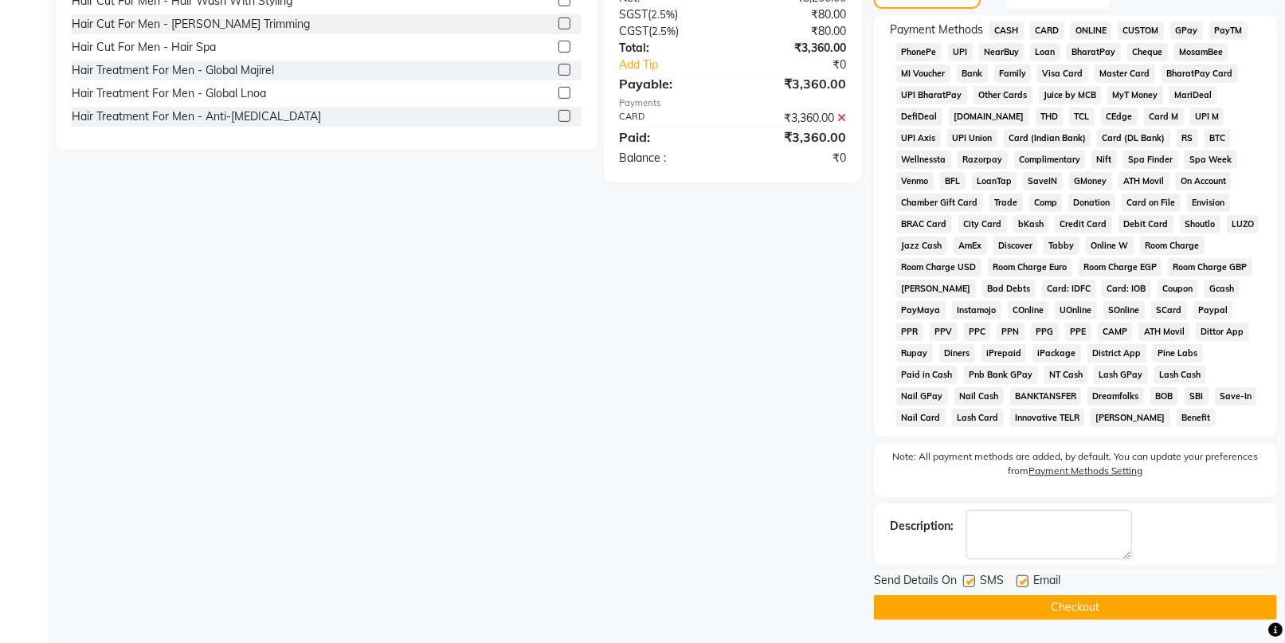
click at [1087, 611] on button "Checkout" at bounding box center [1075, 607] width 403 height 25
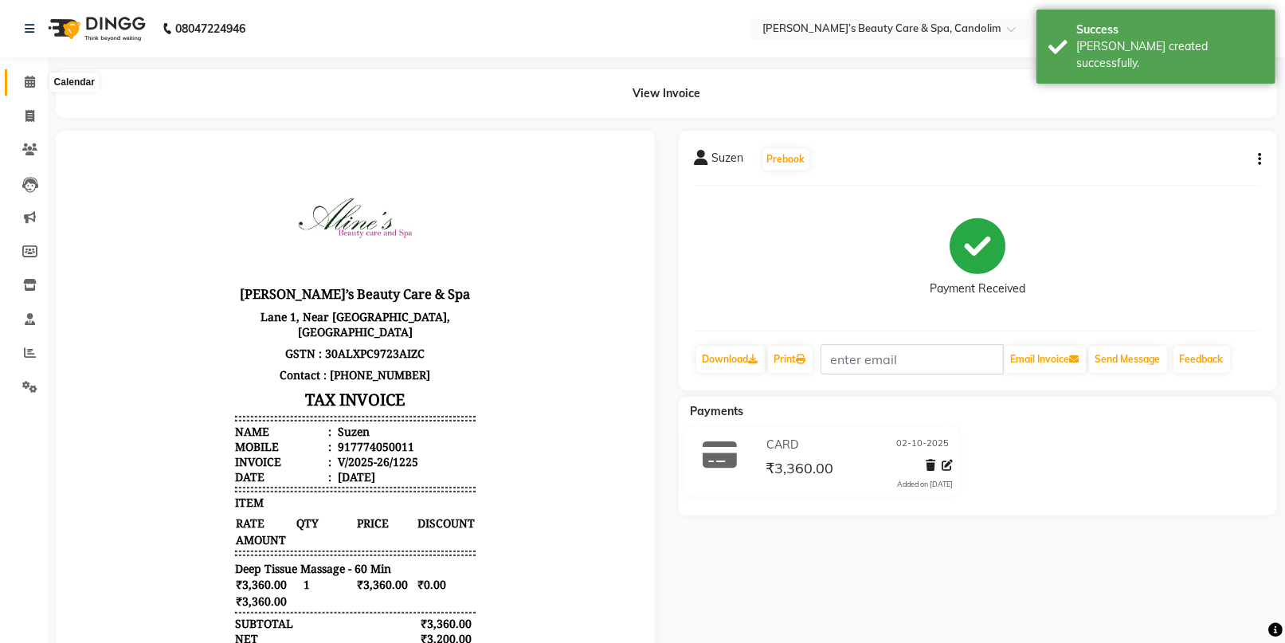
drag, startPoint x: 32, startPoint y: 73, endPoint x: 47, endPoint y: 73, distance: 15.1
click at [32, 73] on span at bounding box center [30, 82] width 28 height 18
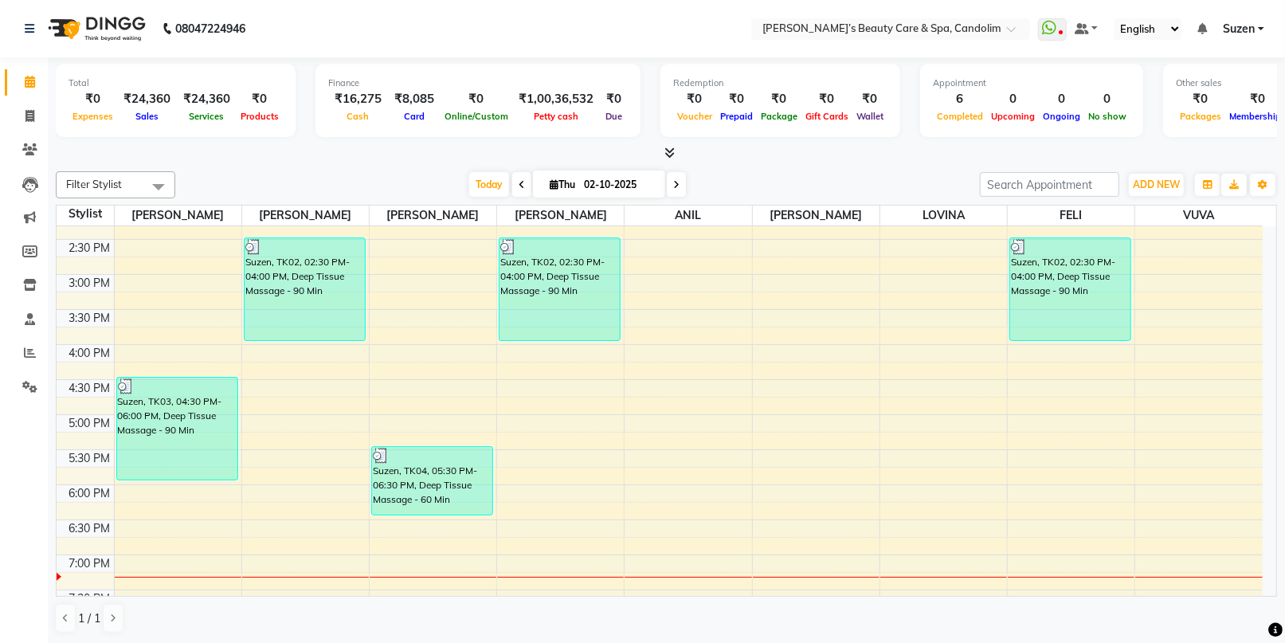
scroll to position [531, 0]
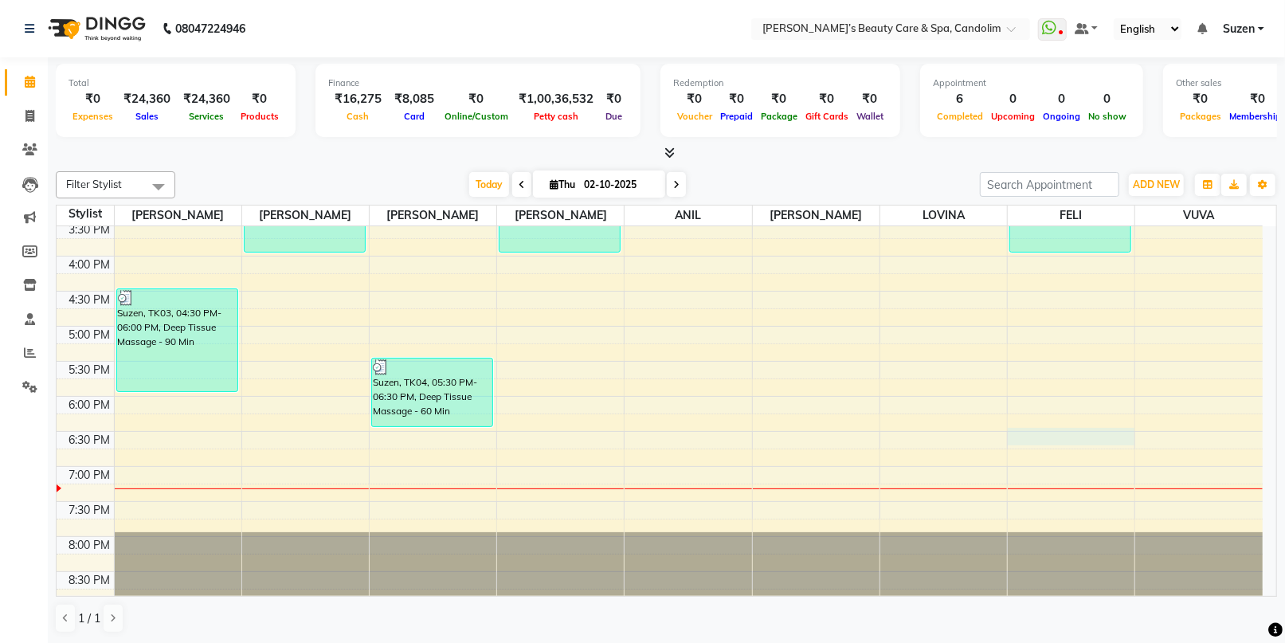
click at [1098, 427] on div "8:00 AM 8:30 AM 9:00 AM 9:30 AM 10:00 AM 10:30 AM 11:00 AM 11:30 AM 12:00 PM 12…" at bounding box center [660, 151] width 1206 height 911
select select "65506"
select select "tentative"
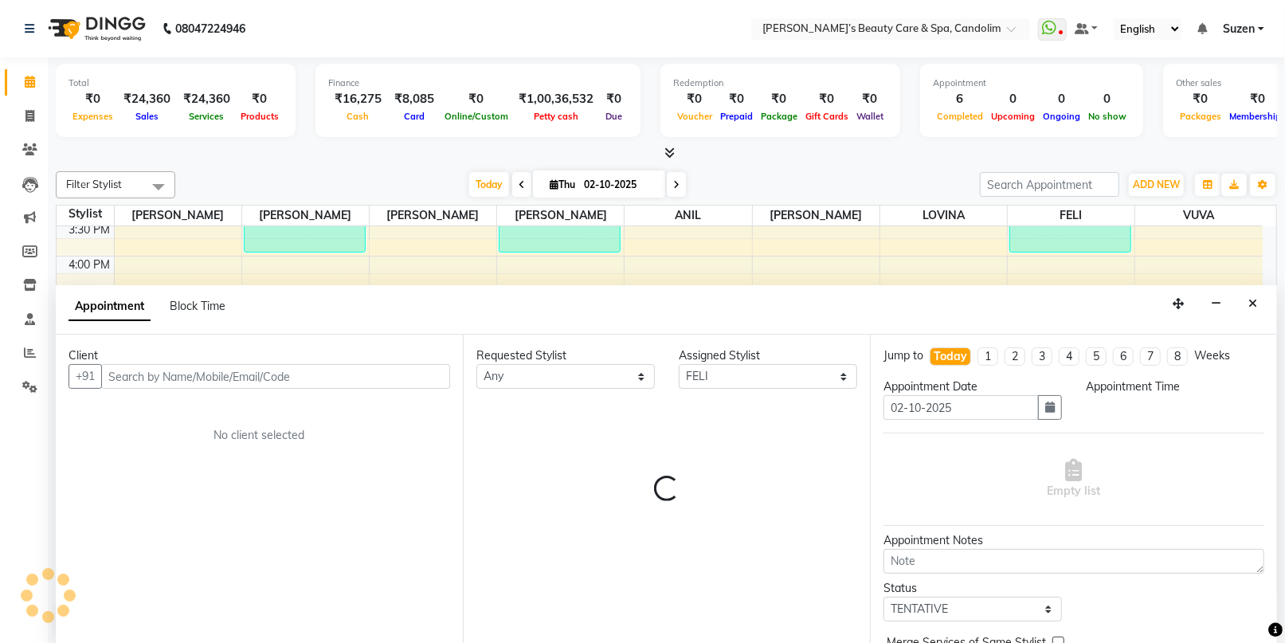
scroll to position [0, 0]
select select "1110"
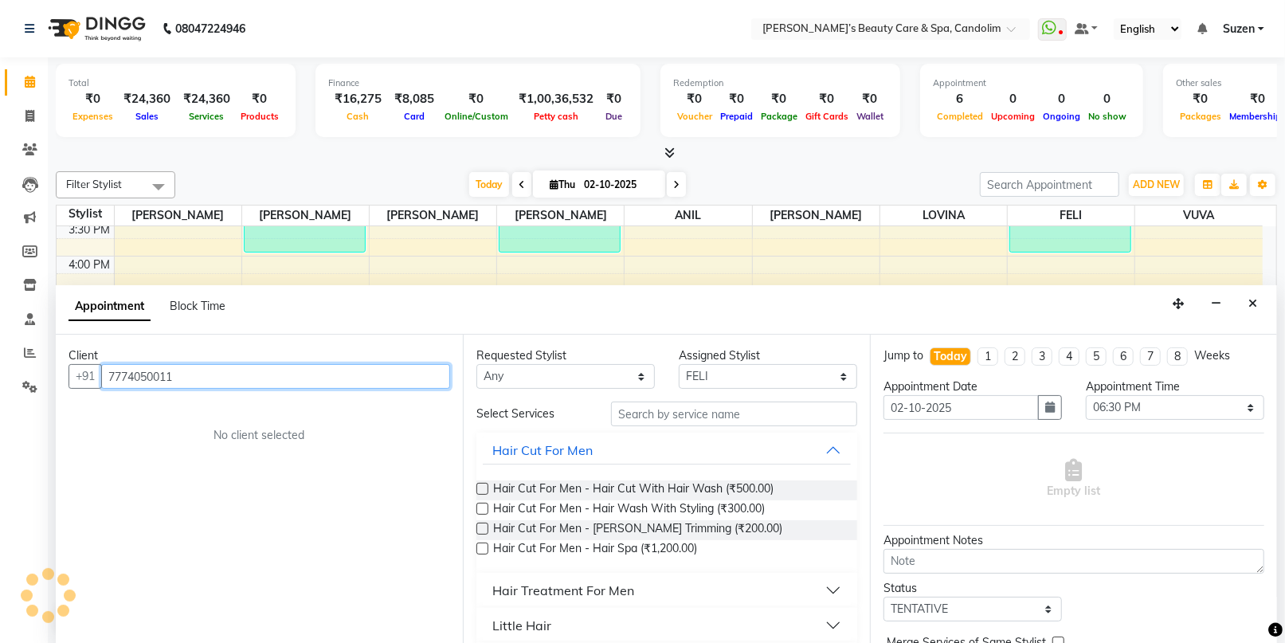
type input "7774050011"
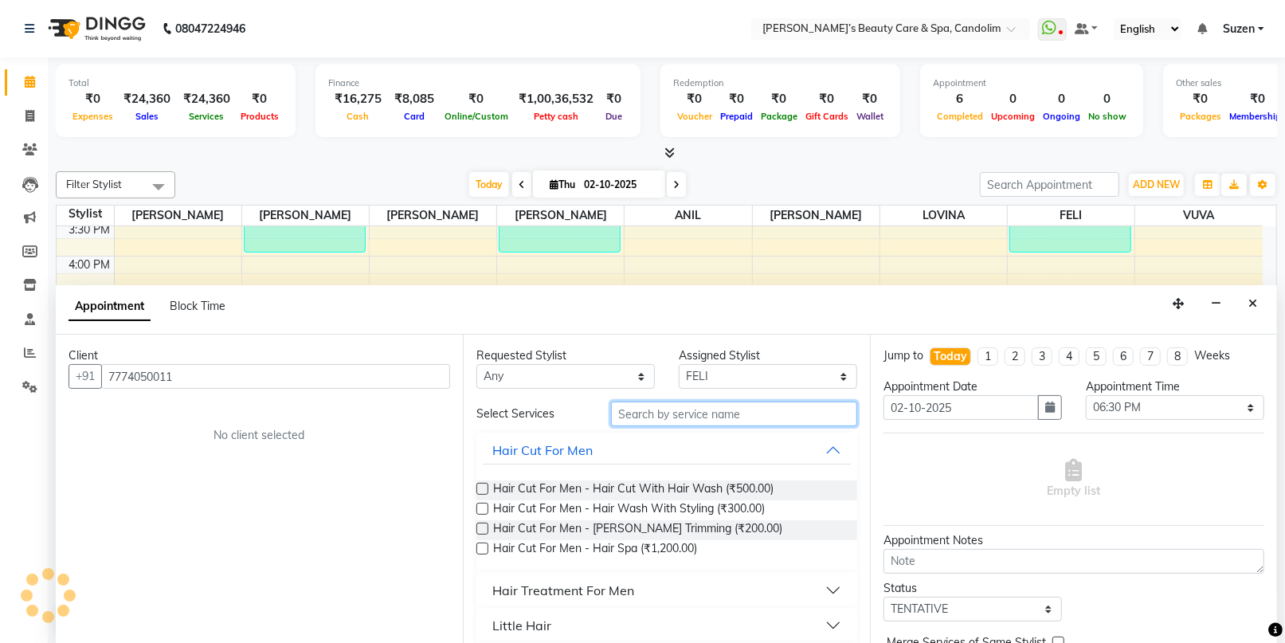
click at [642, 414] on input "text" at bounding box center [734, 414] width 246 height 25
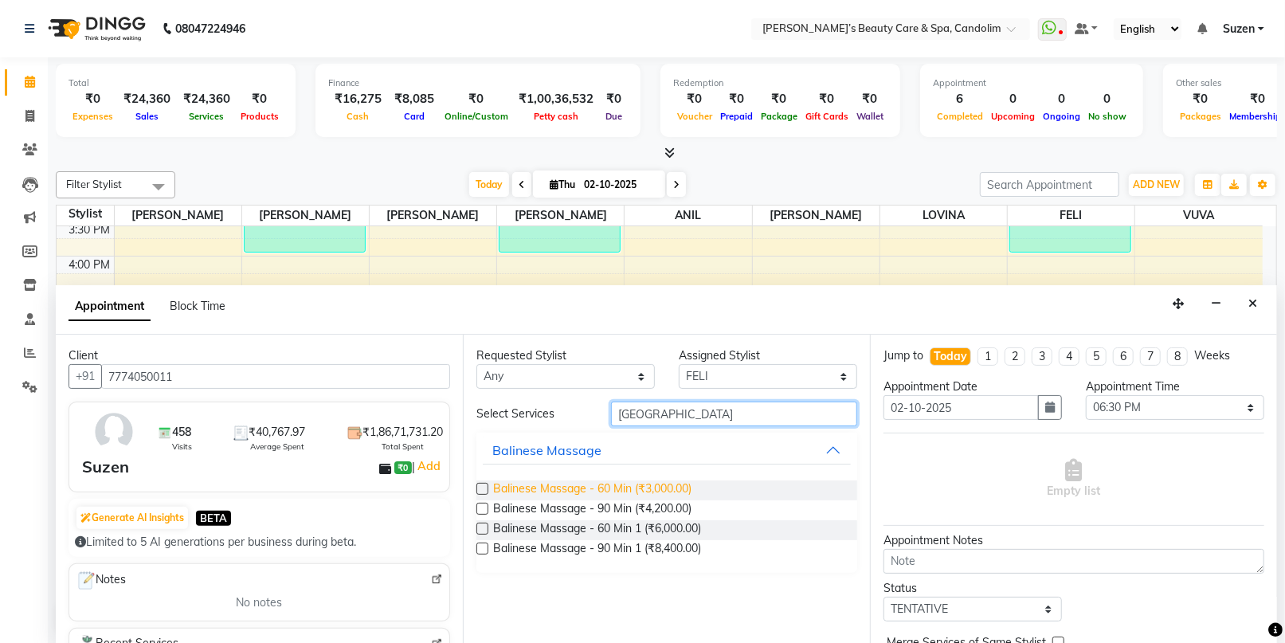
type input "[GEOGRAPHIC_DATA]"
click at [659, 484] on span "Balinese Massage - 60 Min (₹3,000.00)" at bounding box center [592, 490] width 198 height 20
checkbox input "false"
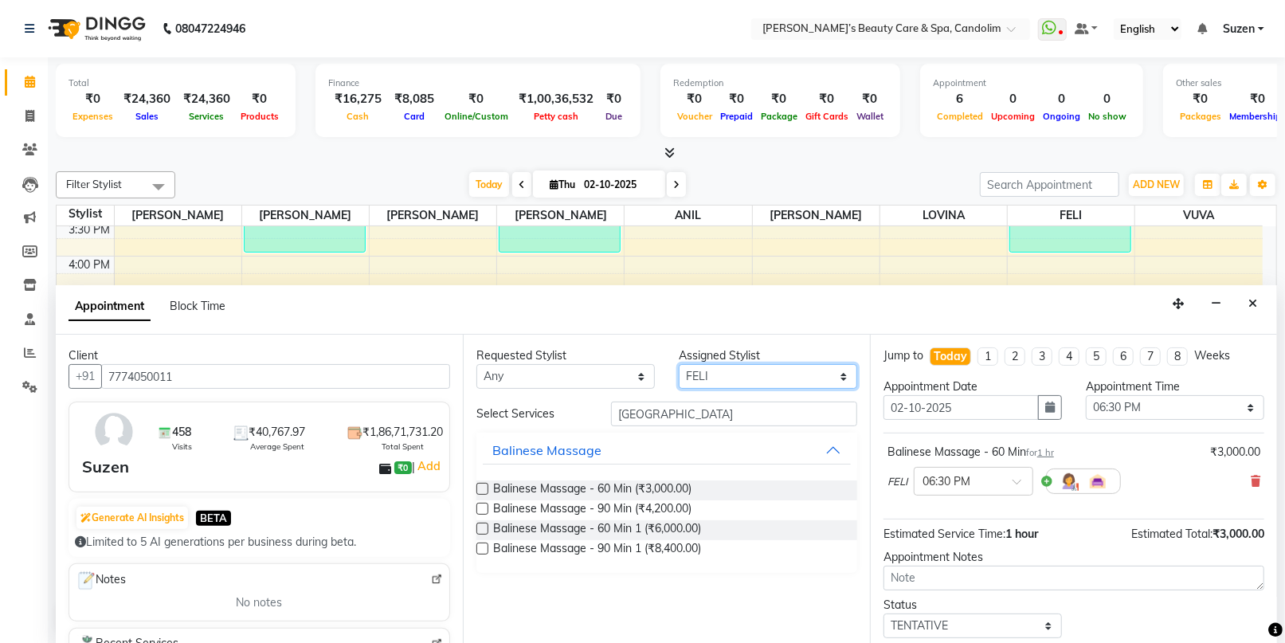
click at [734, 371] on select "Select [PERSON_NAME] [PERSON_NAME] [PERSON_NAME] [PERSON_NAME] [PERSON_NAME]" at bounding box center [768, 376] width 178 height 25
select select "43925"
click at [679, 364] on select "Select [PERSON_NAME] [PERSON_NAME] [PERSON_NAME] [PERSON_NAME] [PERSON_NAME]" at bounding box center [768, 376] width 178 height 25
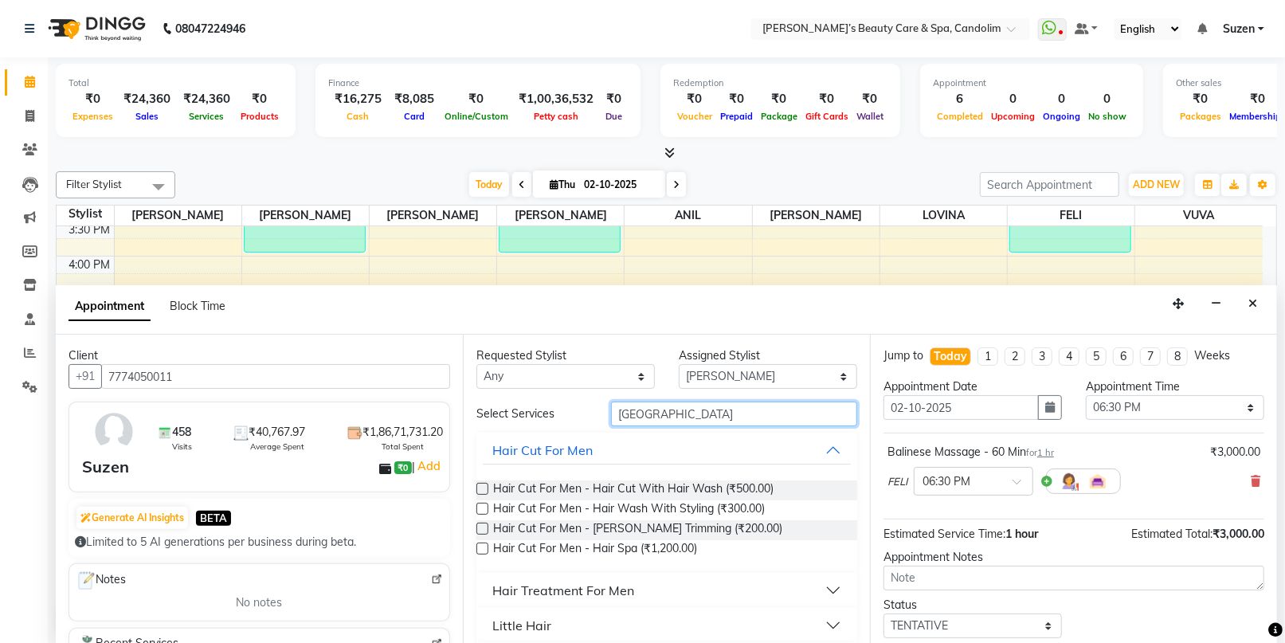
click at [717, 410] on input "[GEOGRAPHIC_DATA]" at bounding box center [734, 414] width 246 height 25
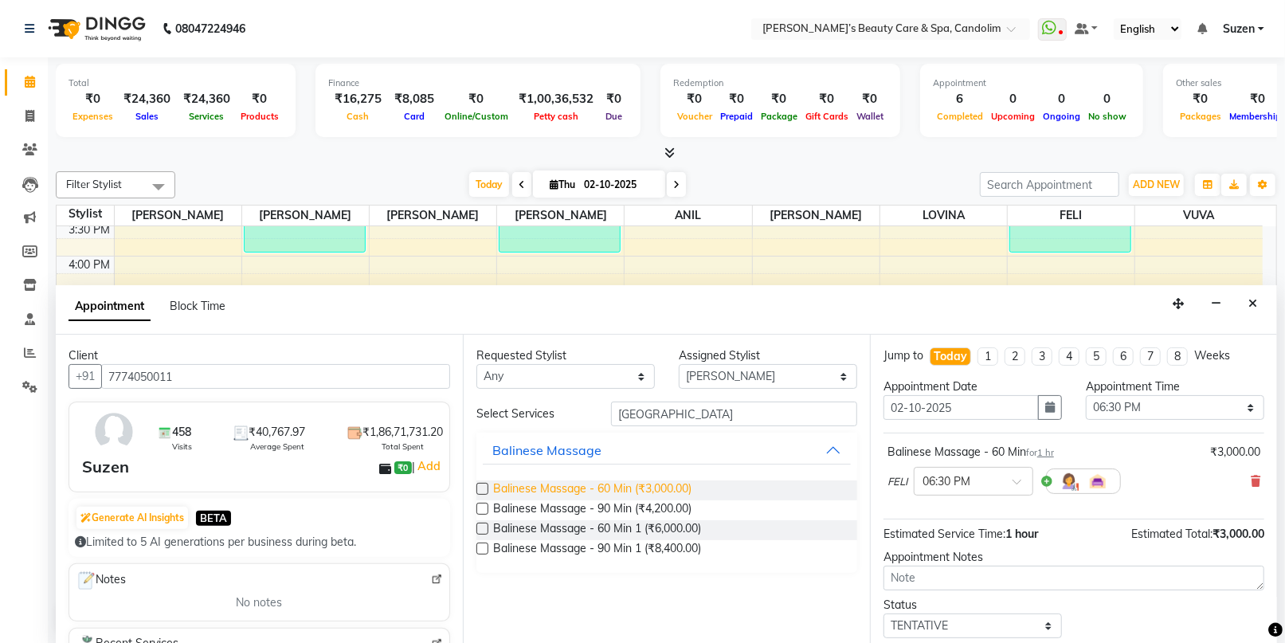
click at [652, 483] on span "Balinese Massage - 60 Min (₹3,000.00)" at bounding box center [592, 490] width 198 height 20
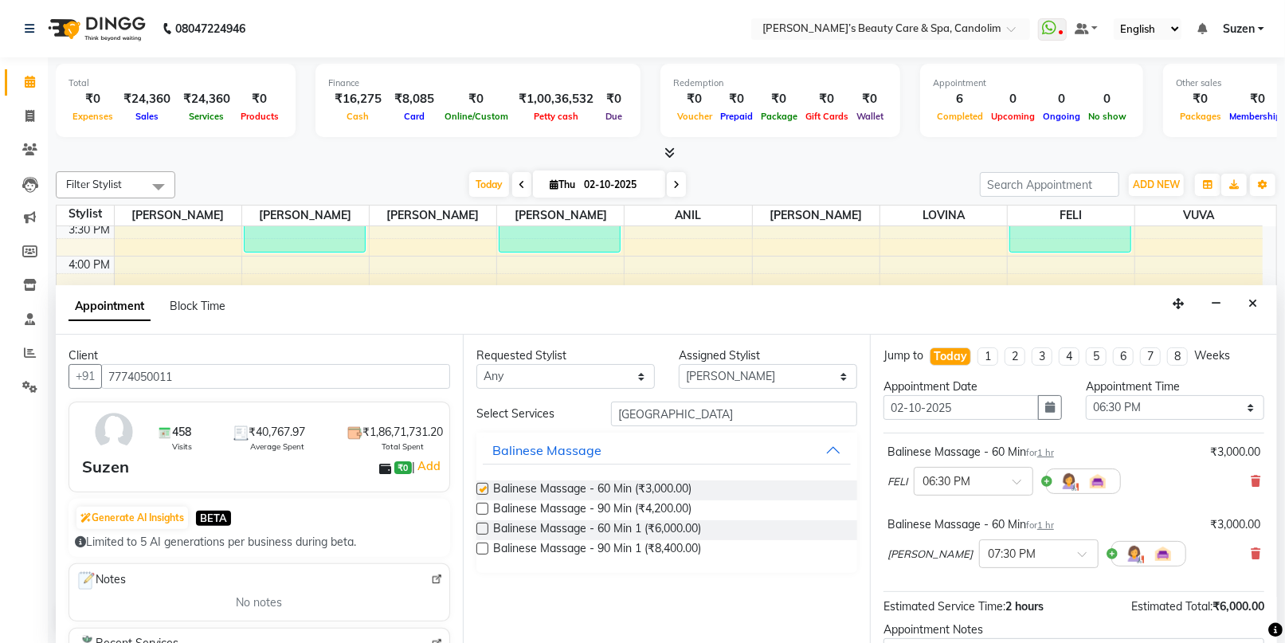
checkbox input "false"
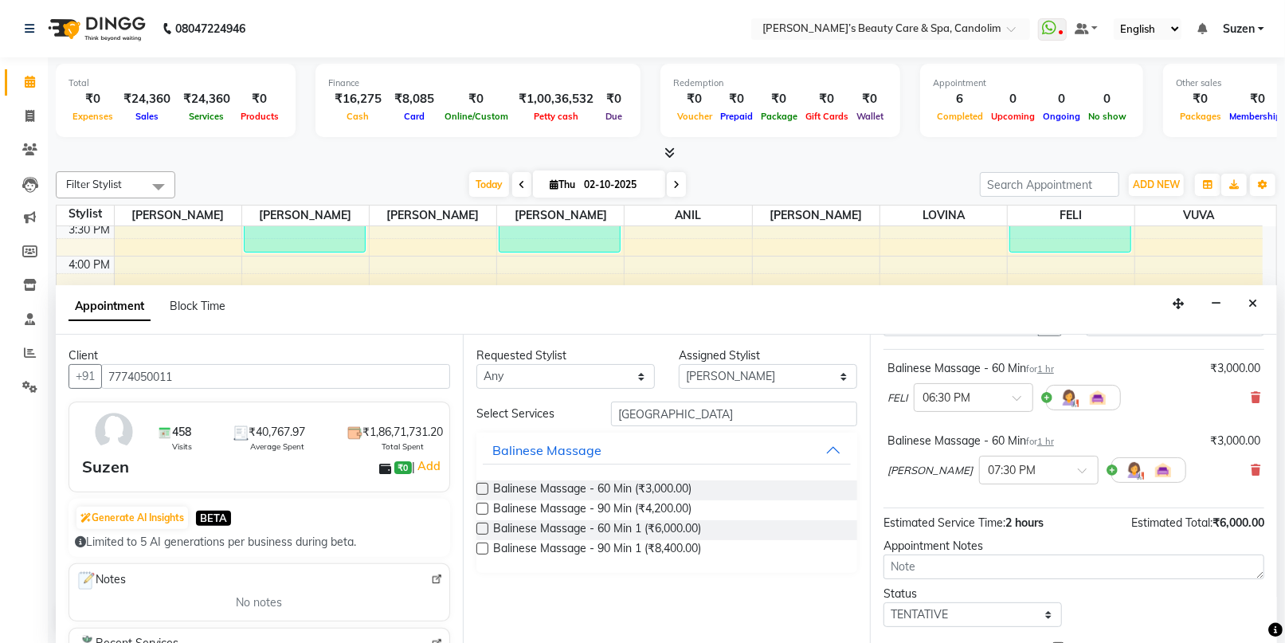
scroll to position [166, 0]
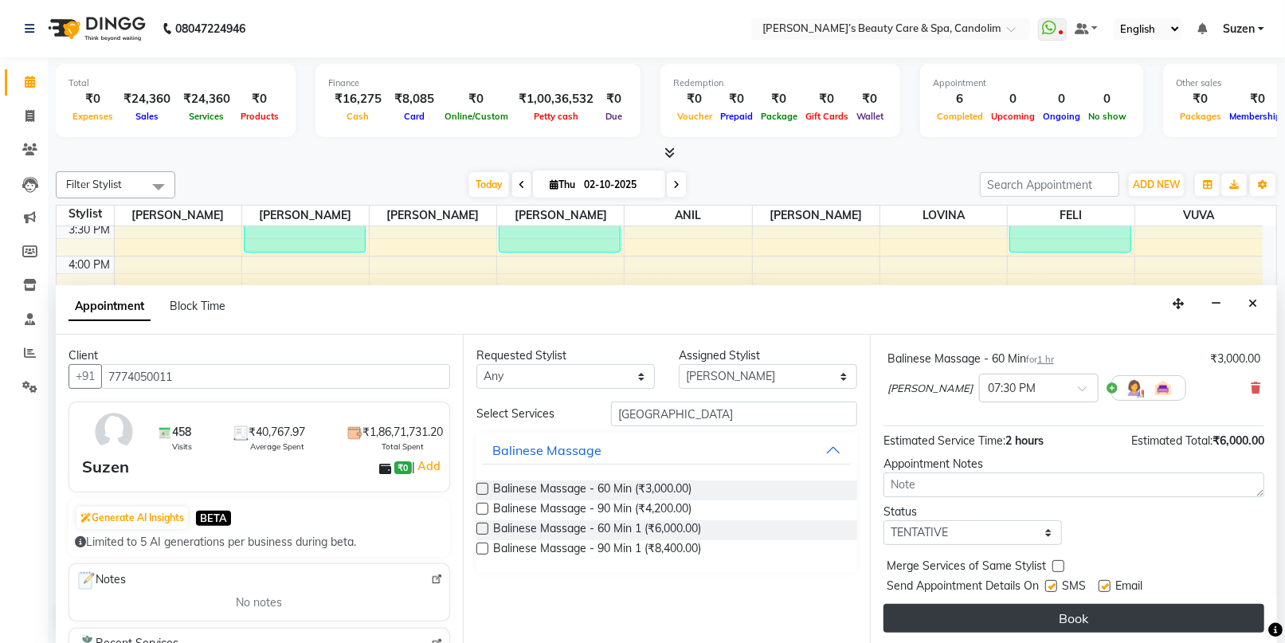
click at [979, 620] on button "Book" at bounding box center [1074, 618] width 381 height 29
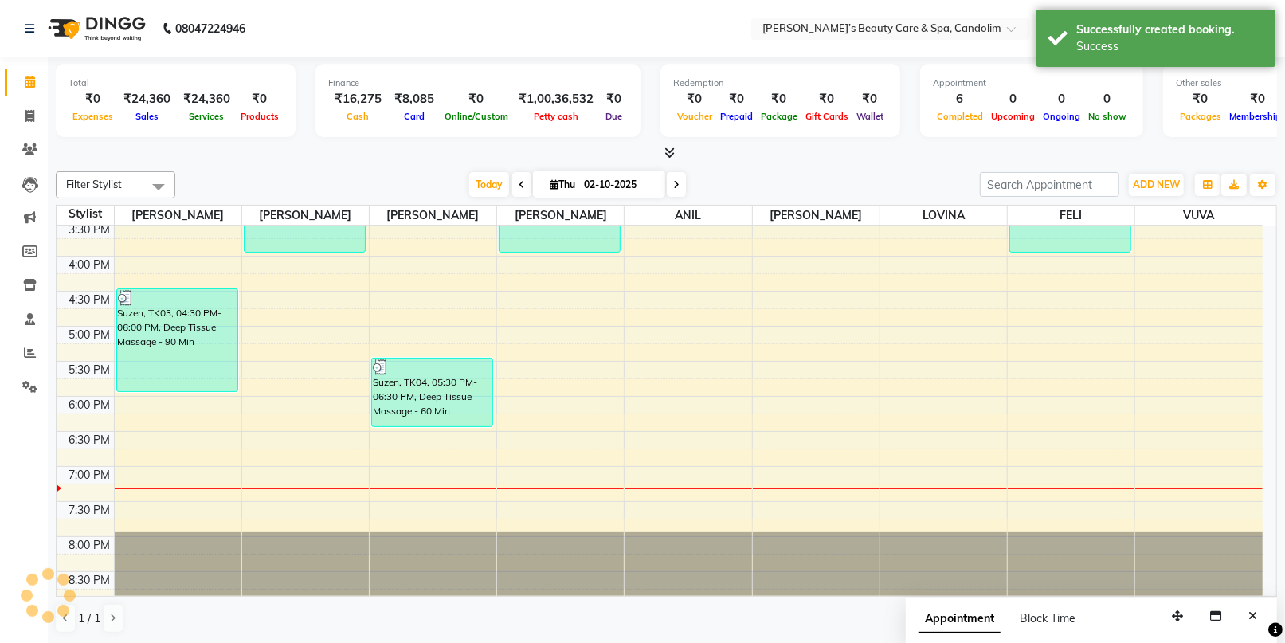
scroll to position [0, 0]
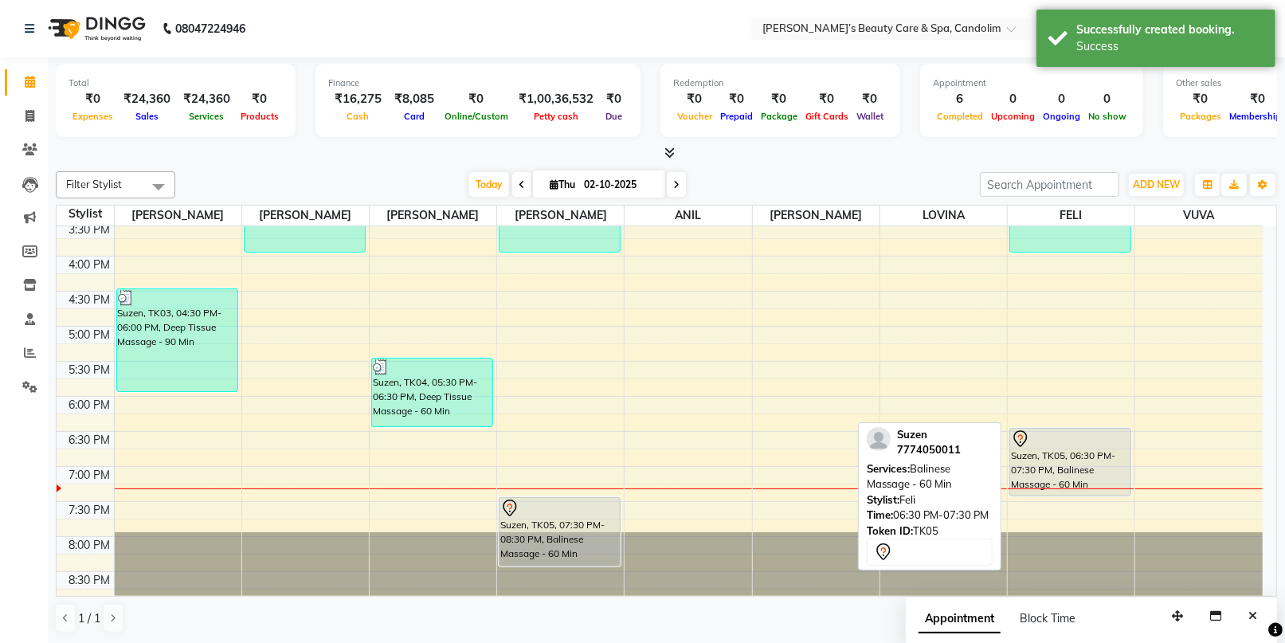
click at [1079, 472] on div "Suzen, TK05, 06:30 PM-07:30 PM, Balinese Massage - 60 Min" at bounding box center [1070, 462] width 120 height 67
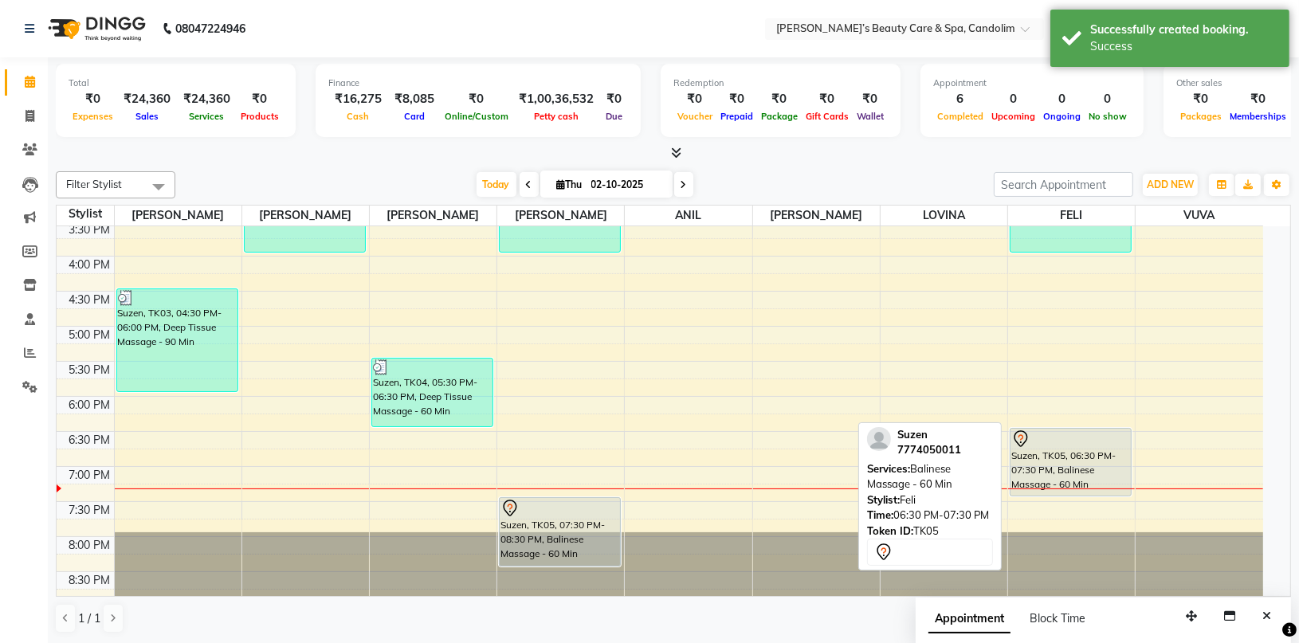
select select "7"
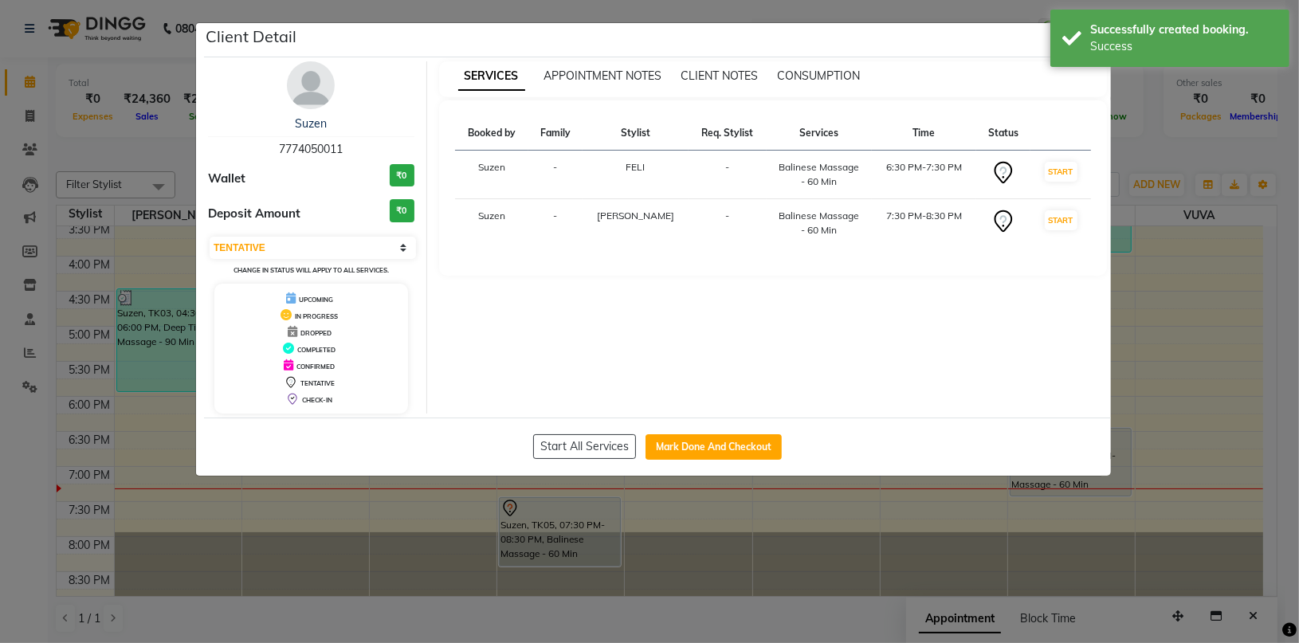
click at [704, 429] on div "Start All Services Mark Done And Checkout" at bounding box center [657, 447] width 907 height 58
click at [712, 441] on button "Mark Done And Checkout" at bounding box center [713, 446] width 136 height 25
select select "service"
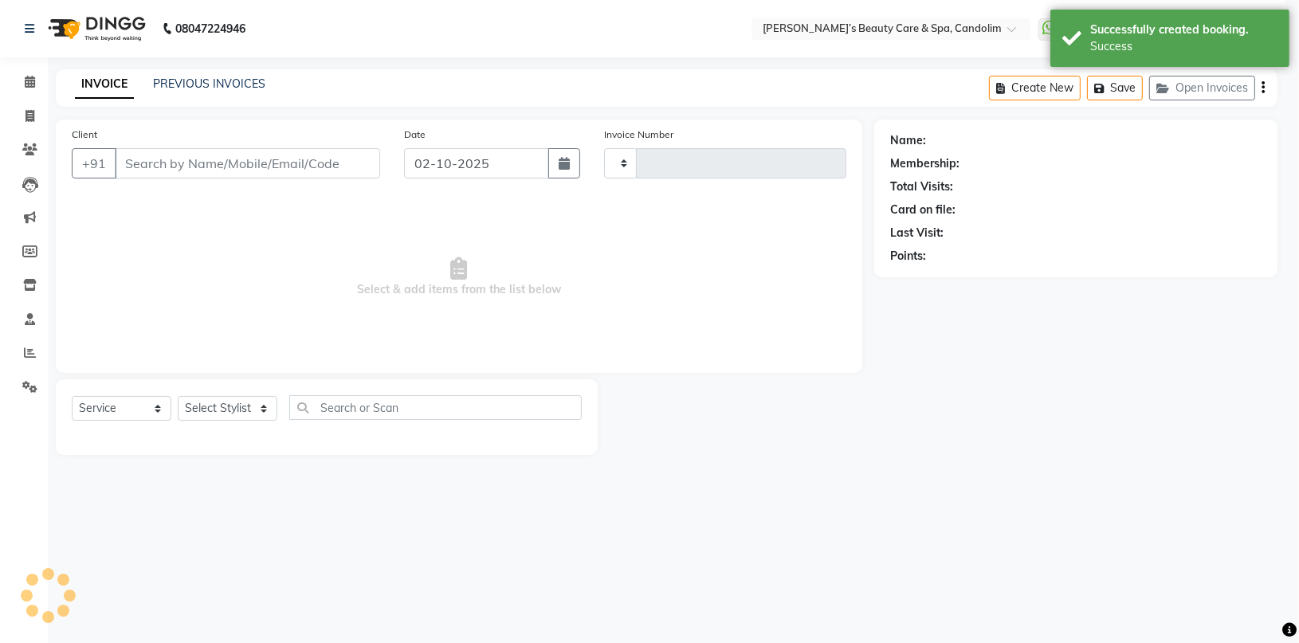
type input "1226"
select select "6059"
type input "7774050011"
select select "65506"
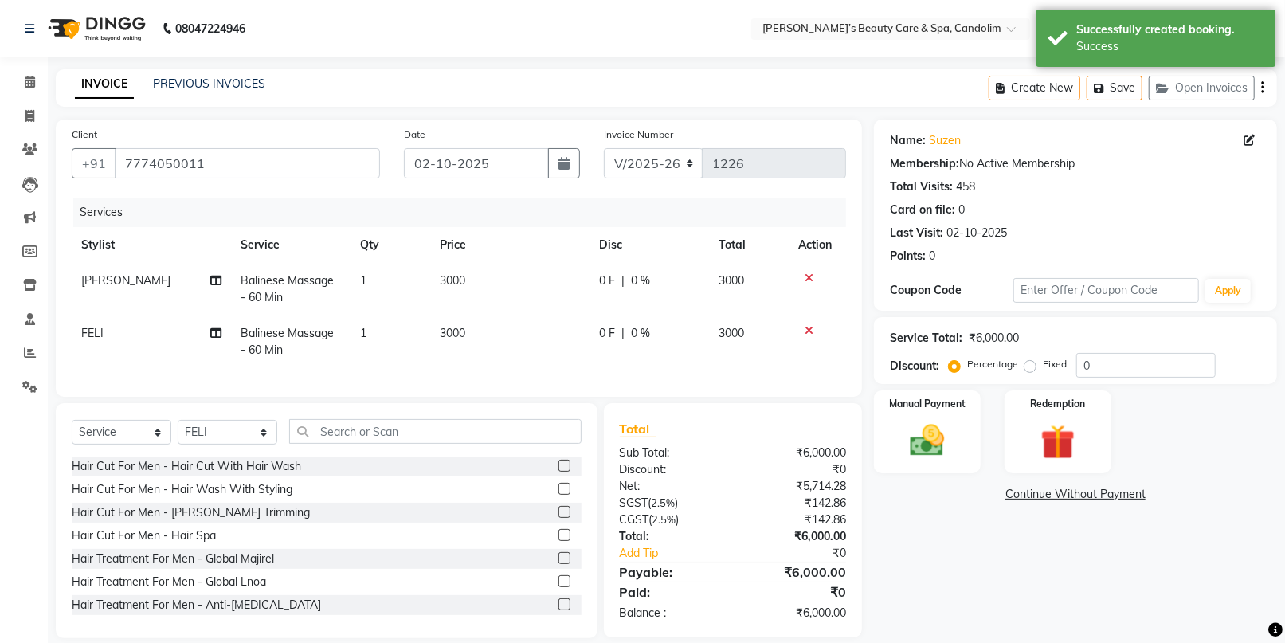
click at [488, 288] on td "3000" at bounding box center [509, 289] width 159 height 53
select select "43925"
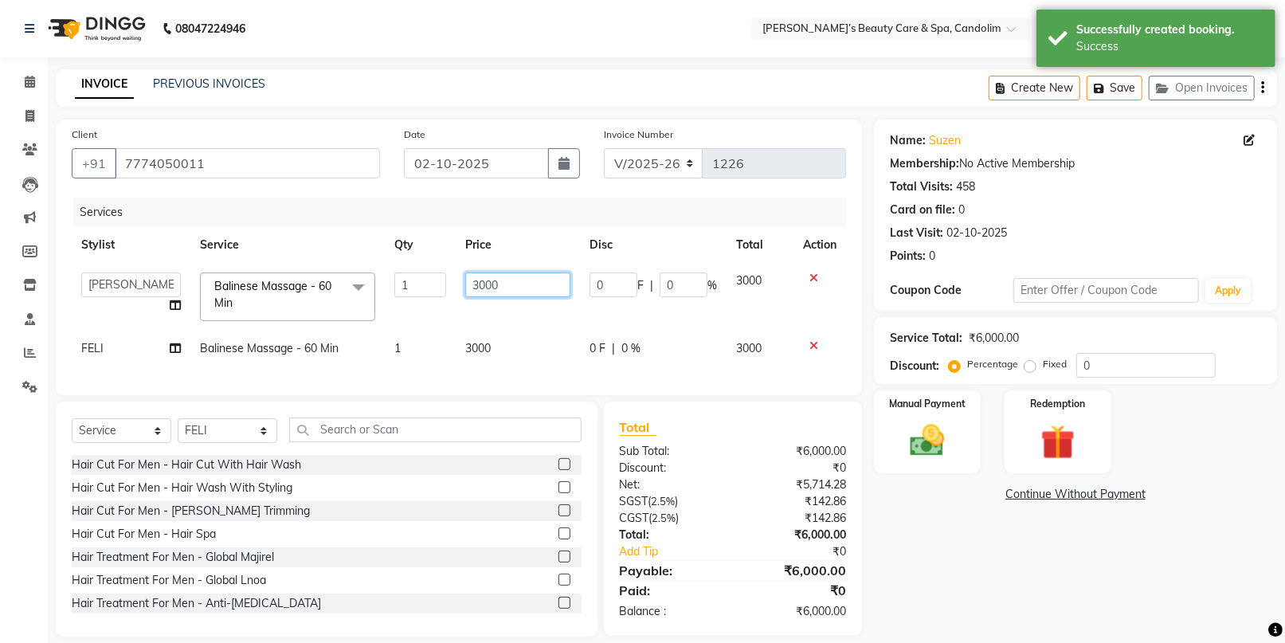
click at [504, 284] on input "3000" at bounding box center [517, 285] width 105 height 25
type input "3150"
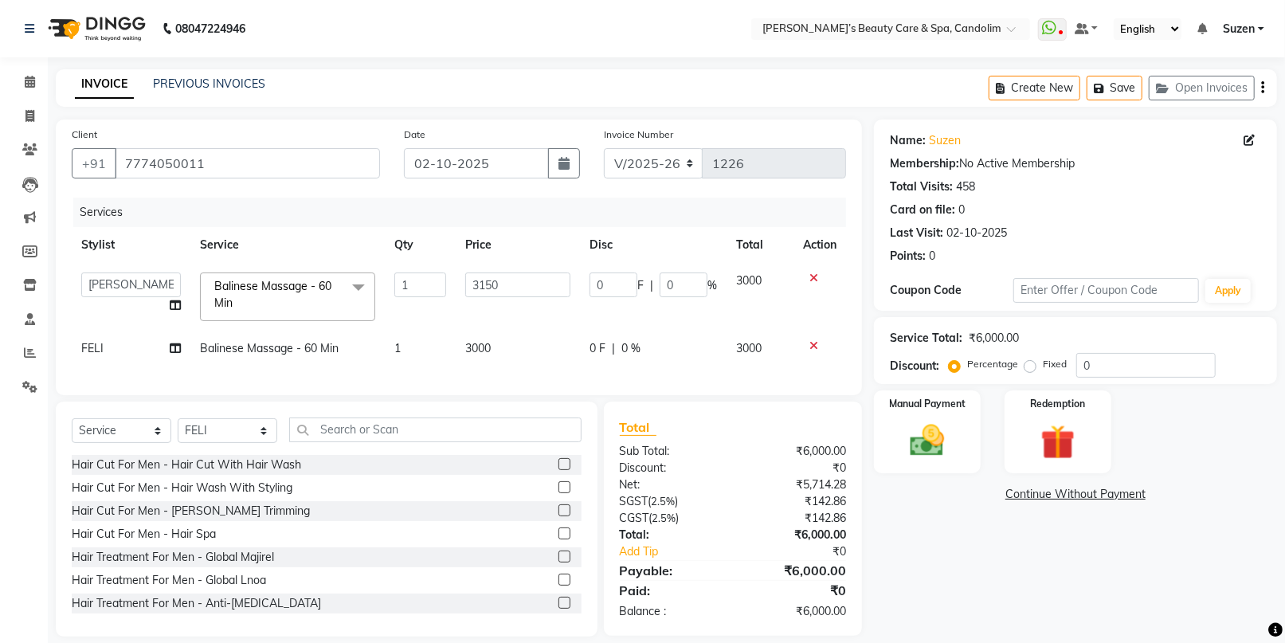
click at [509, 339] on td "3000" at bounding box center [518, 349] width 124 height 36
select select "65506"
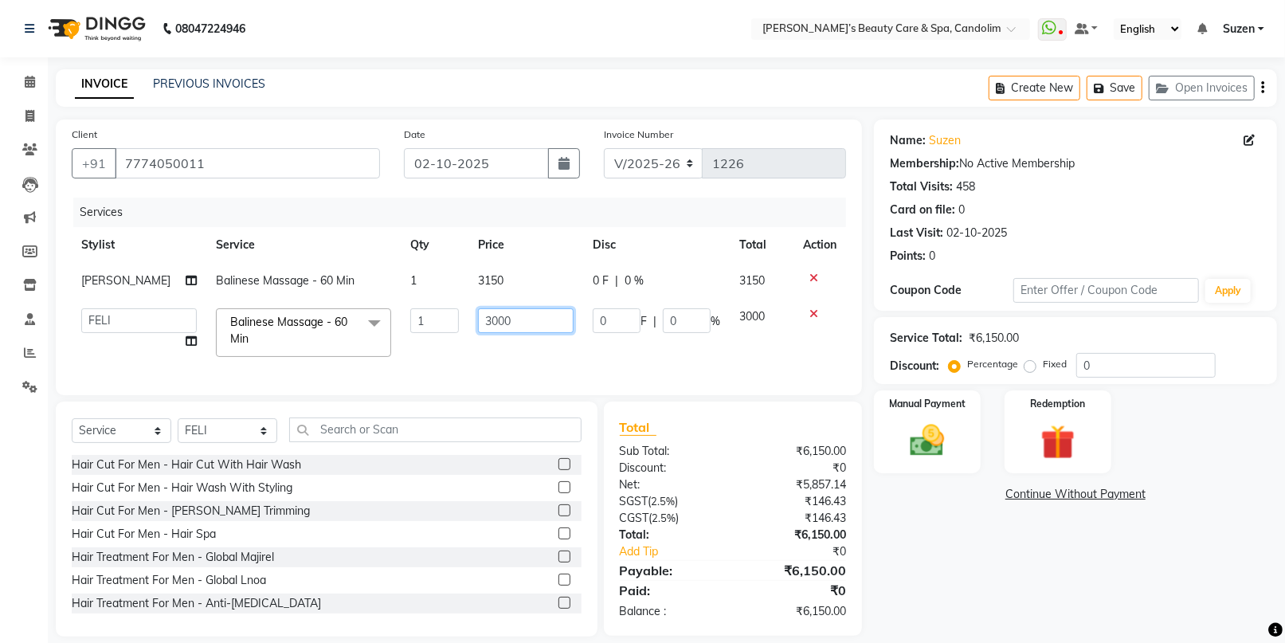
click at [521, 327] on input "3000" at bounding box center [526, 320] width 96 height 25
type input "3150"
click at [563, 354] on td "3150" at bounding box center [526, 333] width 115 height 68
select select "65506"
click at [914, 441] on img at bounding box center [927, 440] width 58 height 41
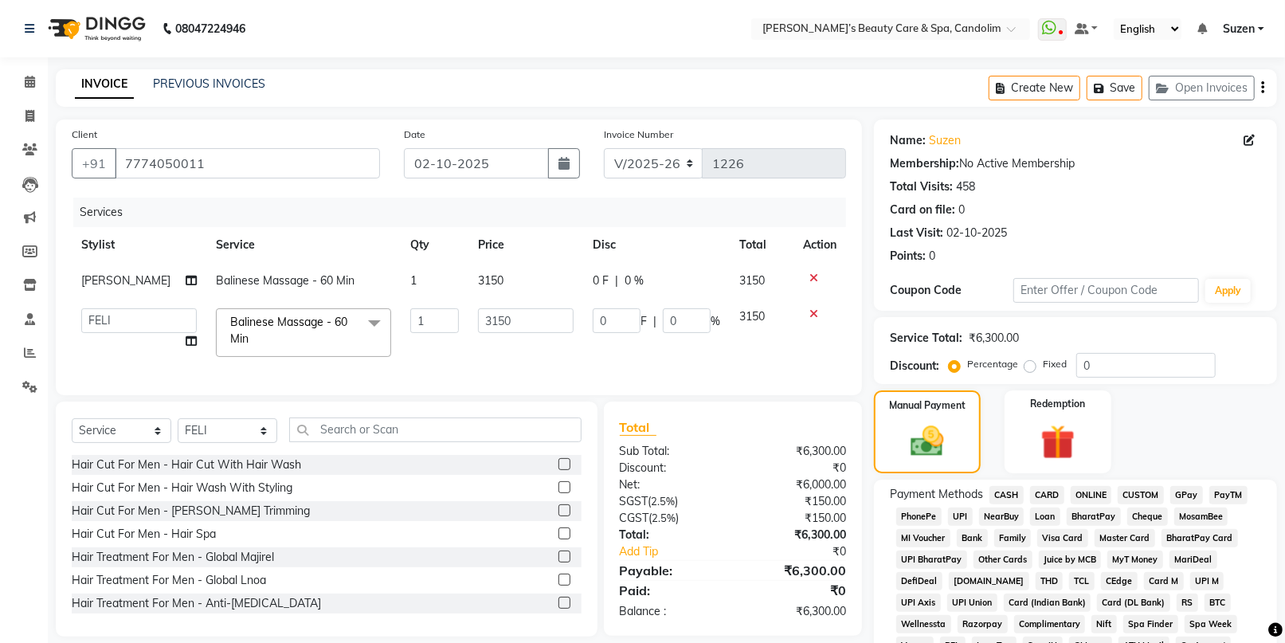
click at [1004, 496] on span "CASH" at bounding box center [1007, 495] width 34 height 18
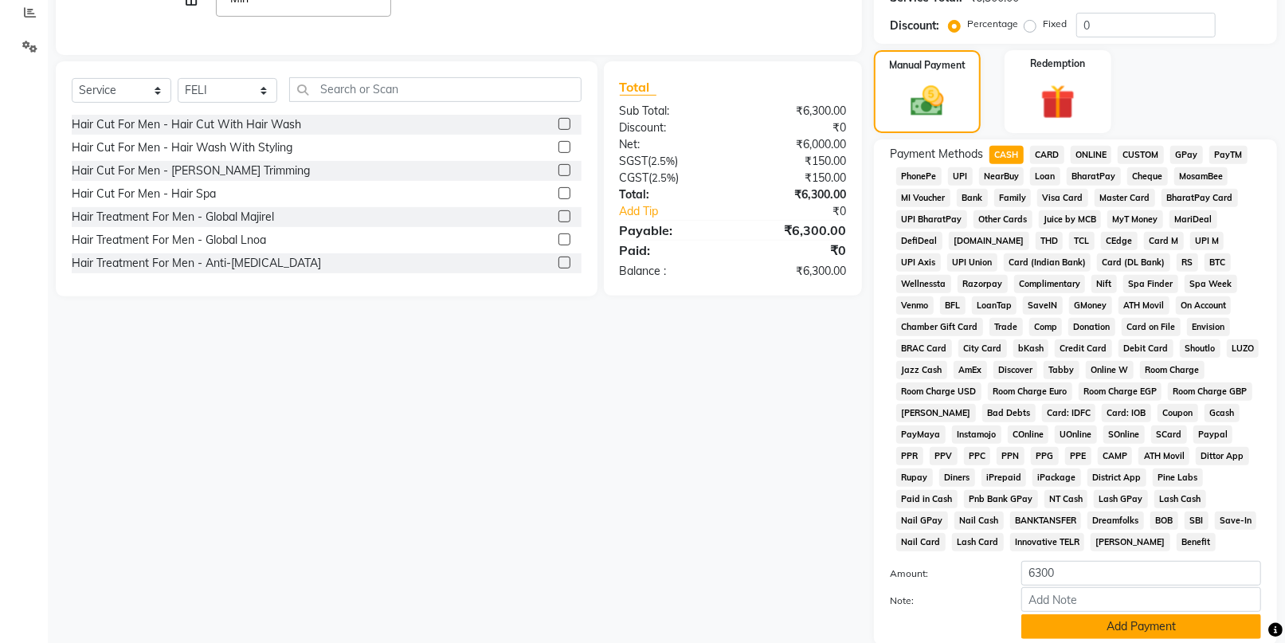
scroll to position [459, 0]
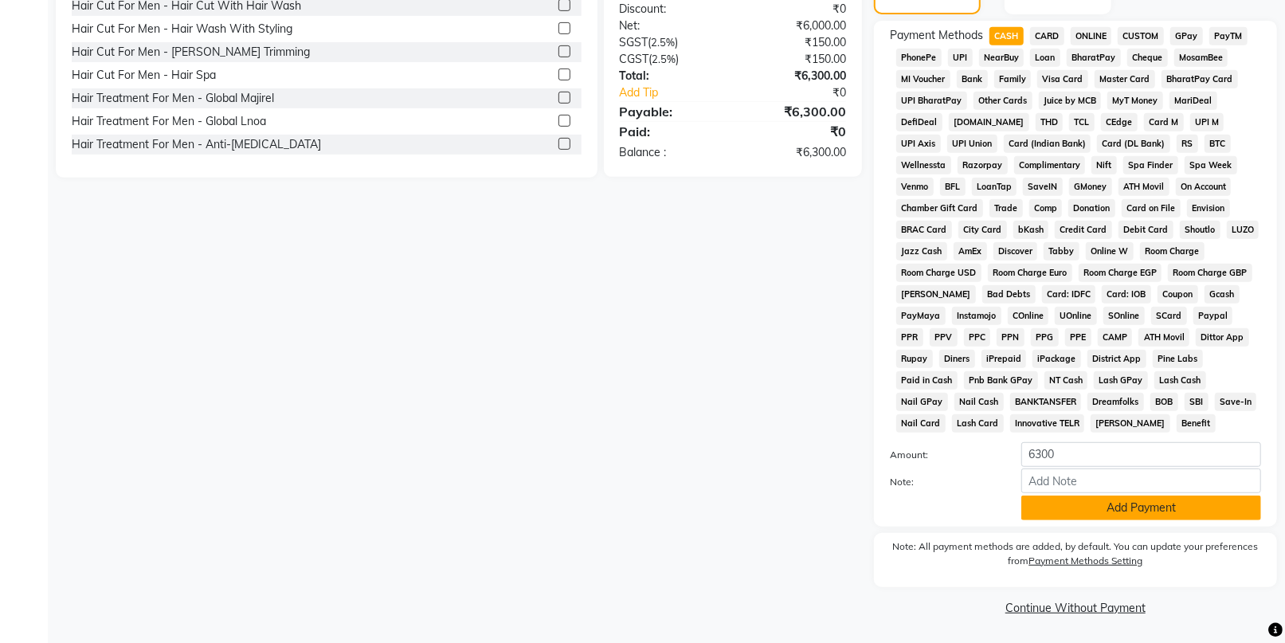
click at [1080, 508] on button "Add Payment" at bounding box center [1142, 508] width 240 height 25
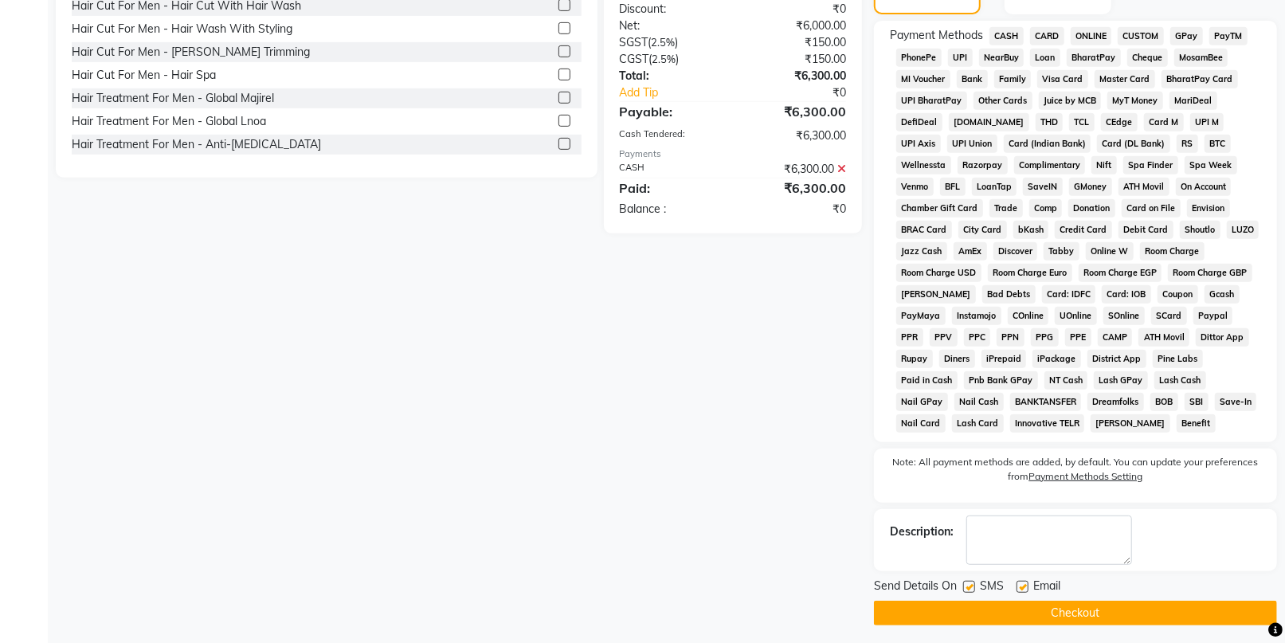
scroll to position [465, 0]
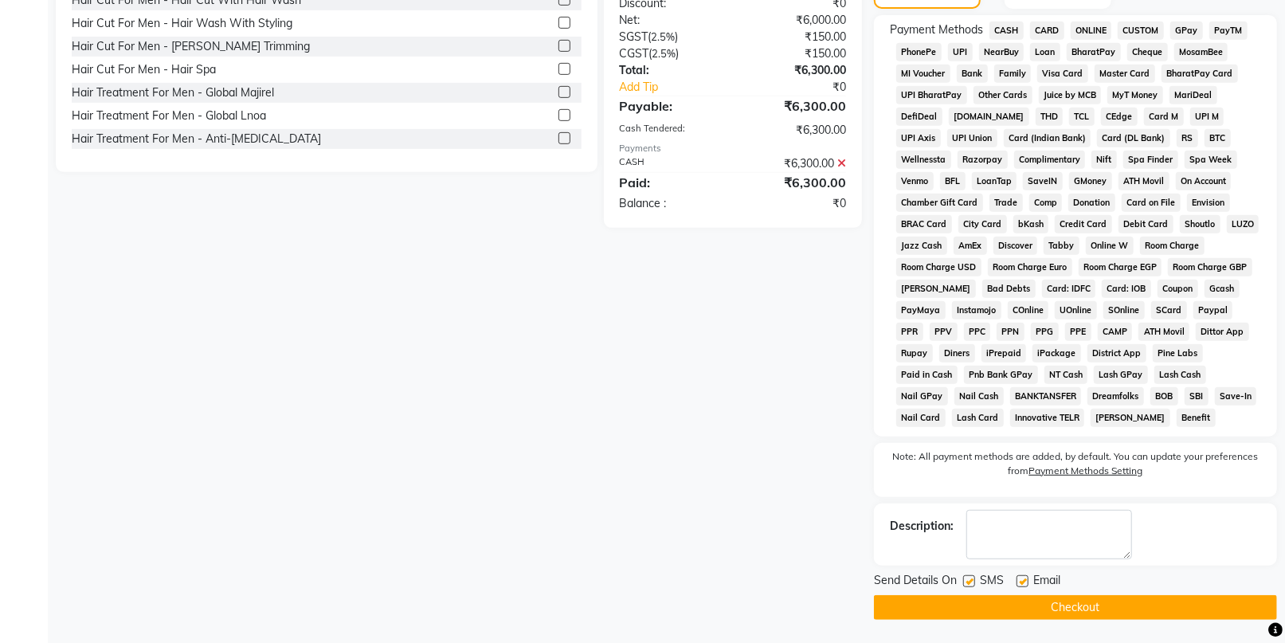
click at [1084, 597] on button "Checkout" at bounding box center [1075, 607] width 403 height 25
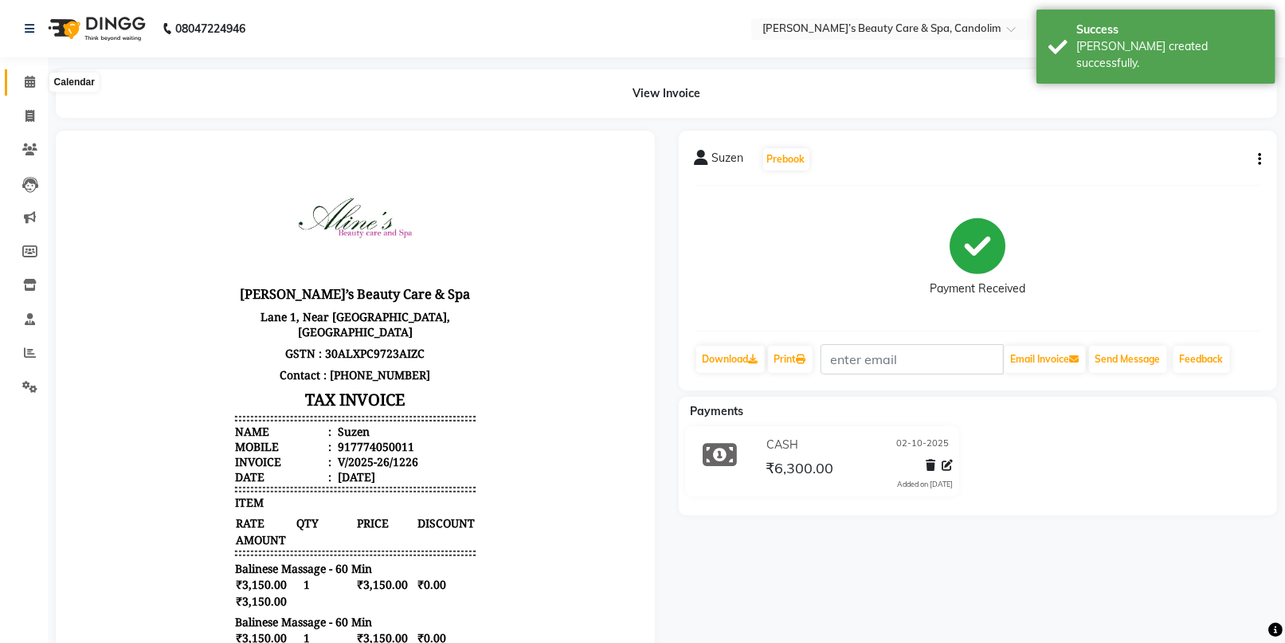
click at [25, 84] on icon at bounding box center [30, 82] width 10 height 12
